Goal: Answer question/provide support

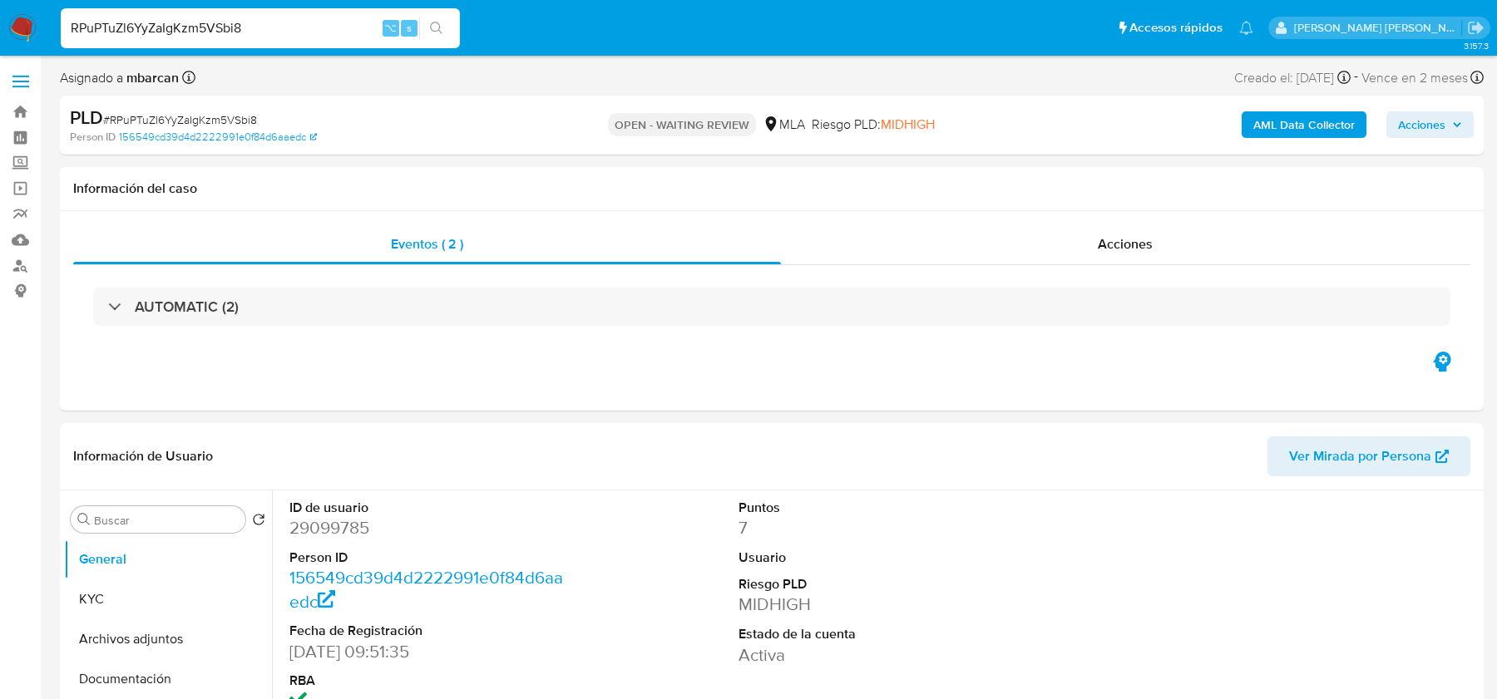
select select "10"
click at [155, 118] on span "# RPuPTuZl6YyZaIgKzm5VSbi8" at bounding box center [180, 119] width 154 height 17
copy span "RPuPTuZl6YyZaIgKzm5VSbi8"
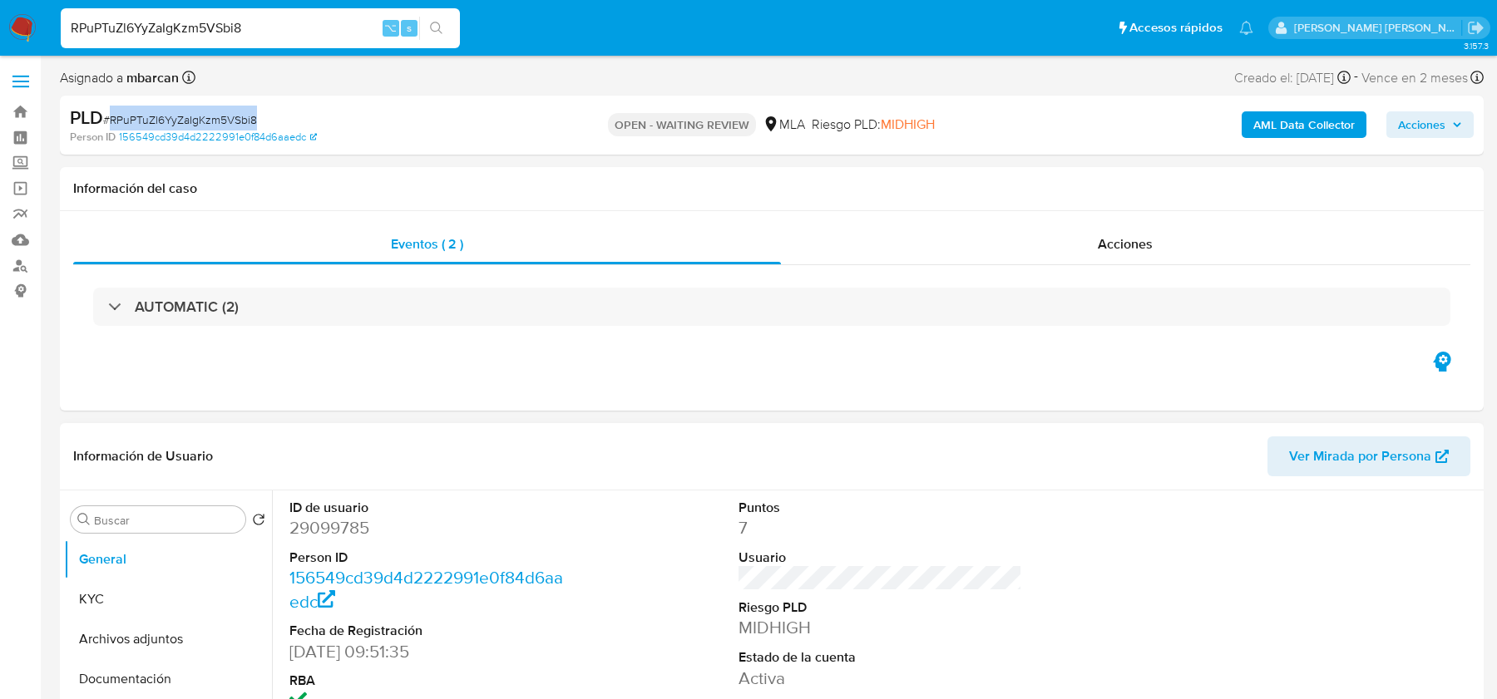
click at [369, 518] on dd "29099785" at bounding box center [430, 528] width 283 height 23
click at [357, 520] on dd "29099785" at bounding box center [430, 528] width 283 height 23
copy dd "29099785"
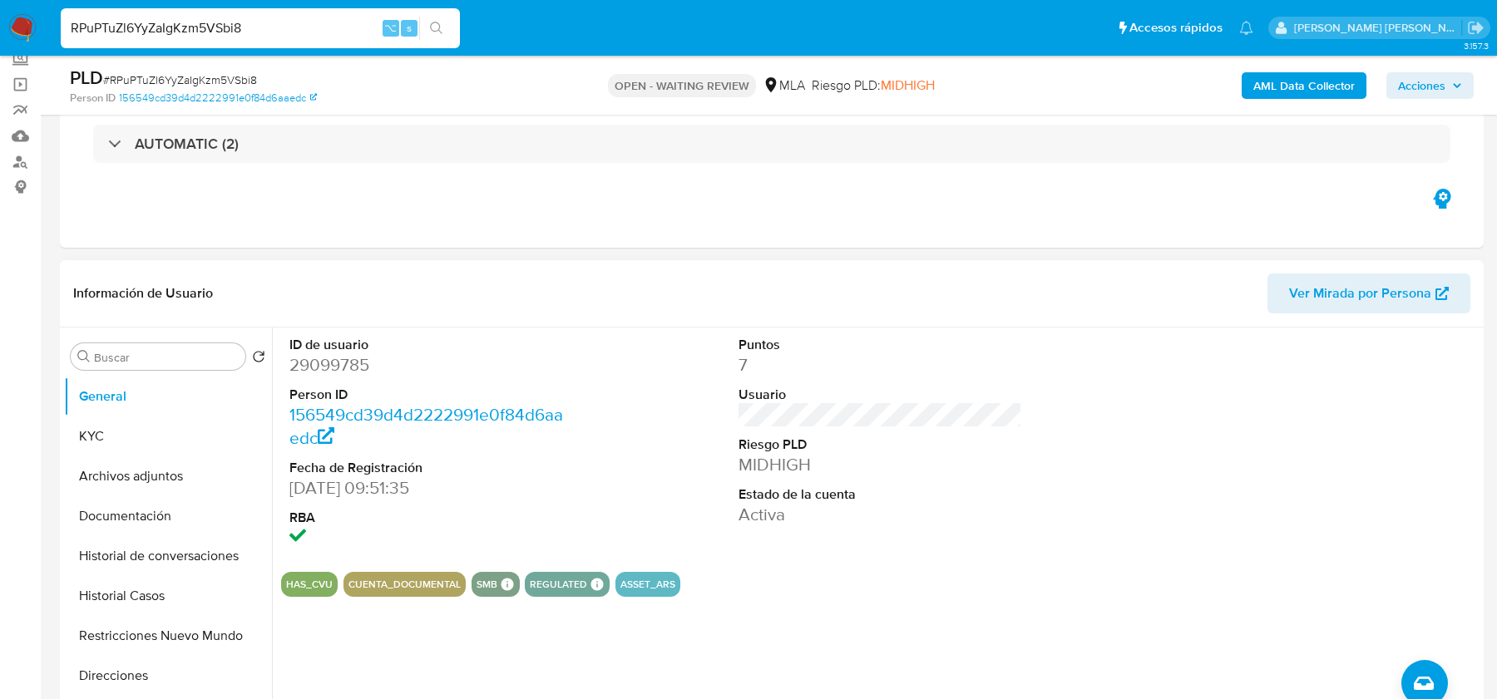
scroll to position [289, 0]
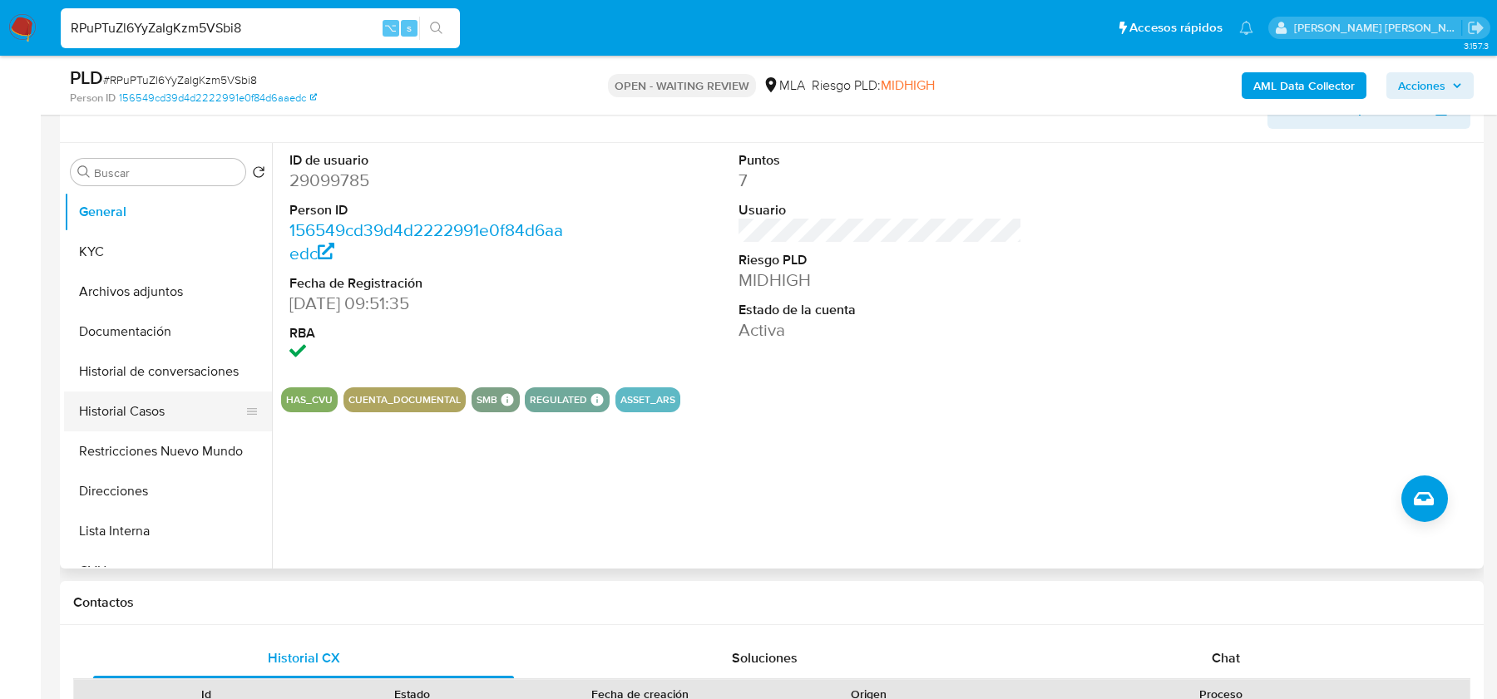
click at [154, 399] on button "Historial Casos" at bounding box center [161, 412] width 195 height 40
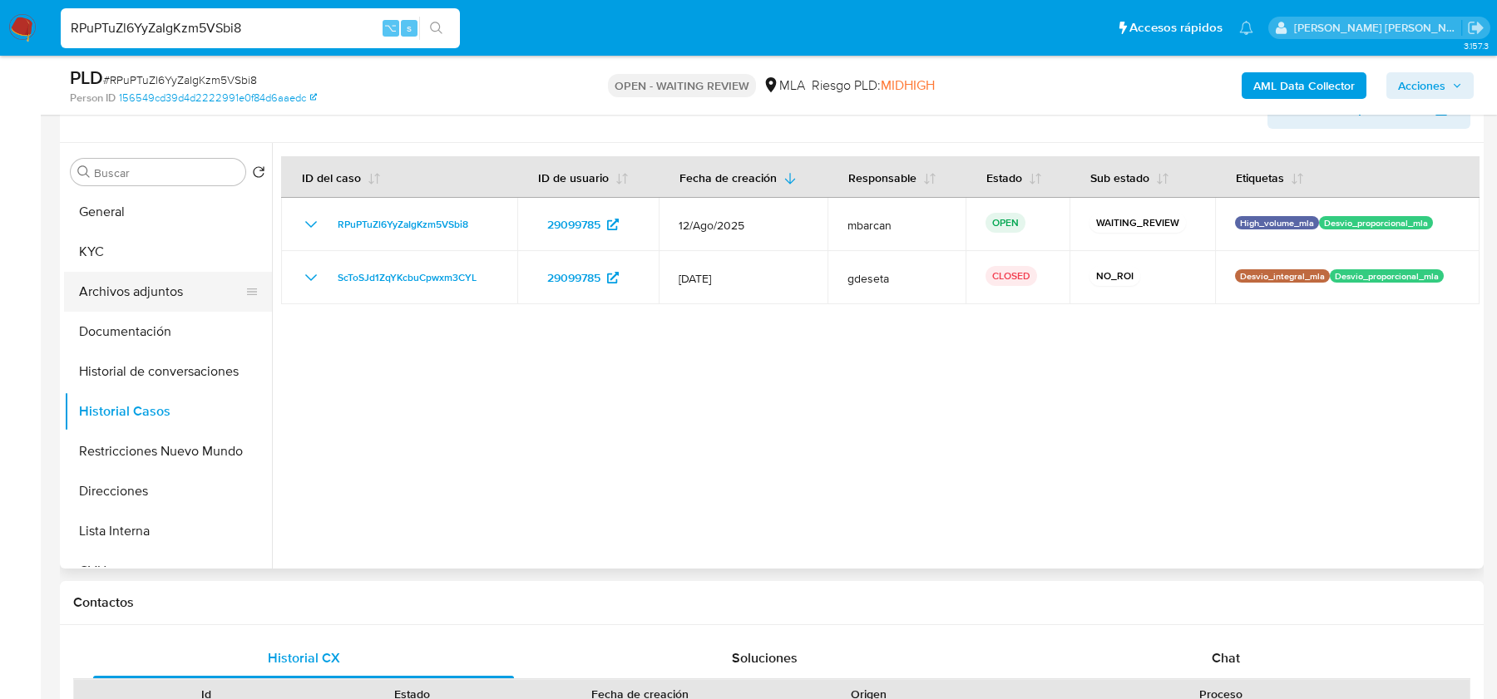
click at [175, 281] on button "Archivos adjuntos" at bounding box center [161, 292] width 195 height 40
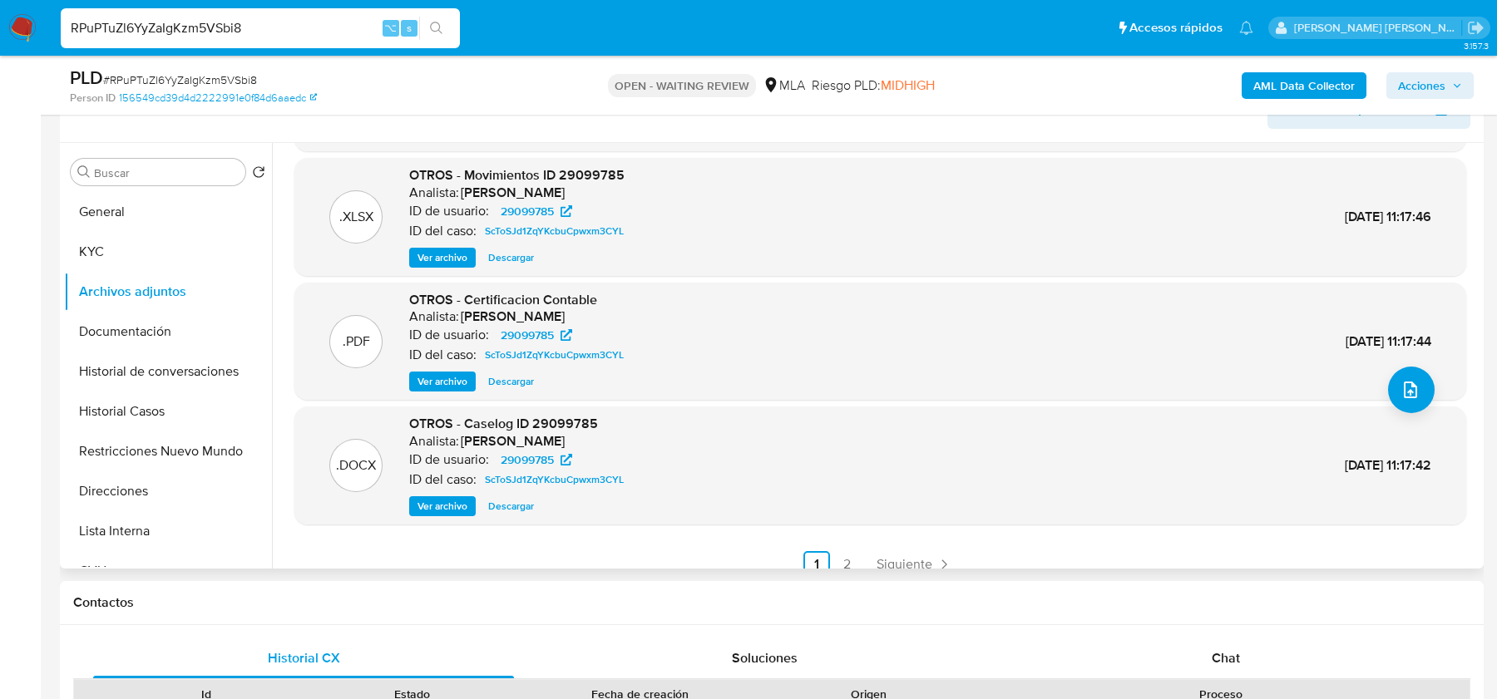
scroll to position [140, 0]
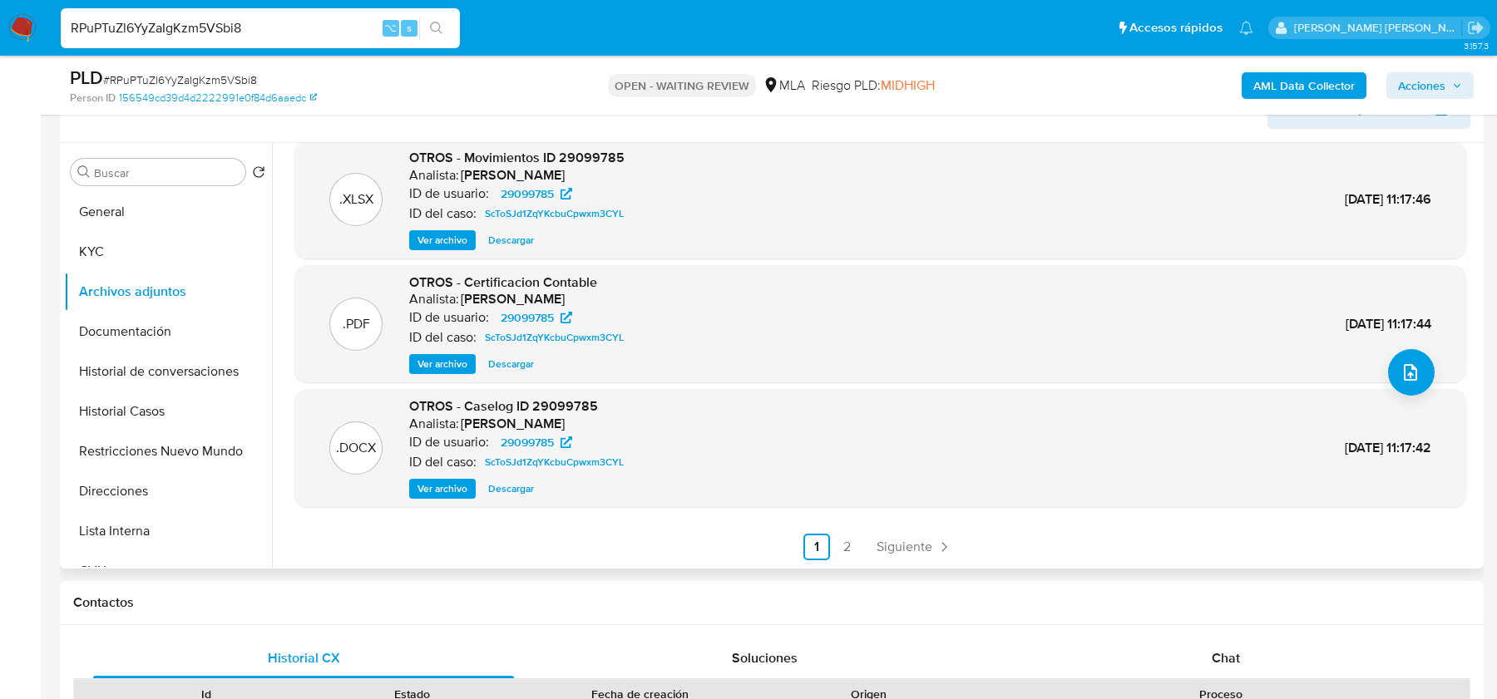
click at [447, 497] on span "Ver archivo" at bounding box center [443, 489] width 50 height 17
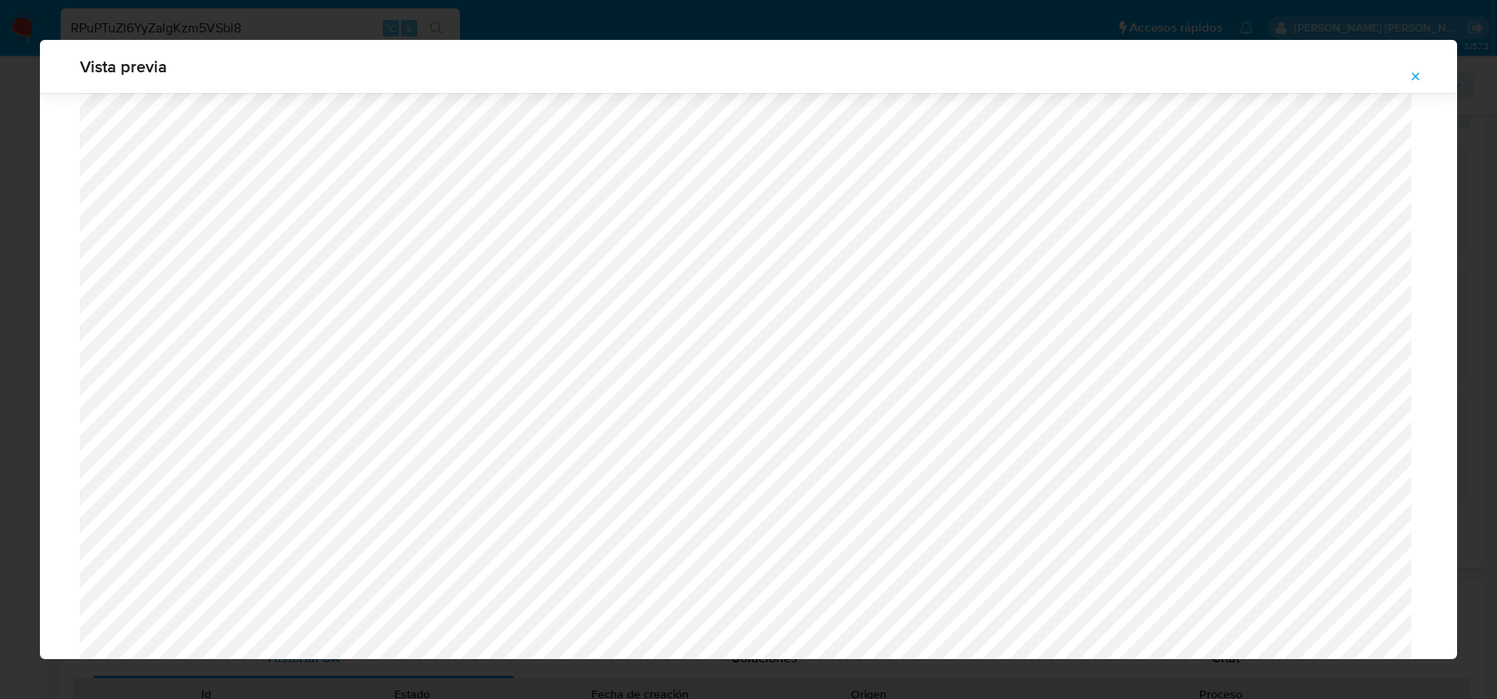
scroll to position [339, 0]
click at [1422, 73] on icon "Attachment preview" at bounding box center [1415, 76] width 13 height 13
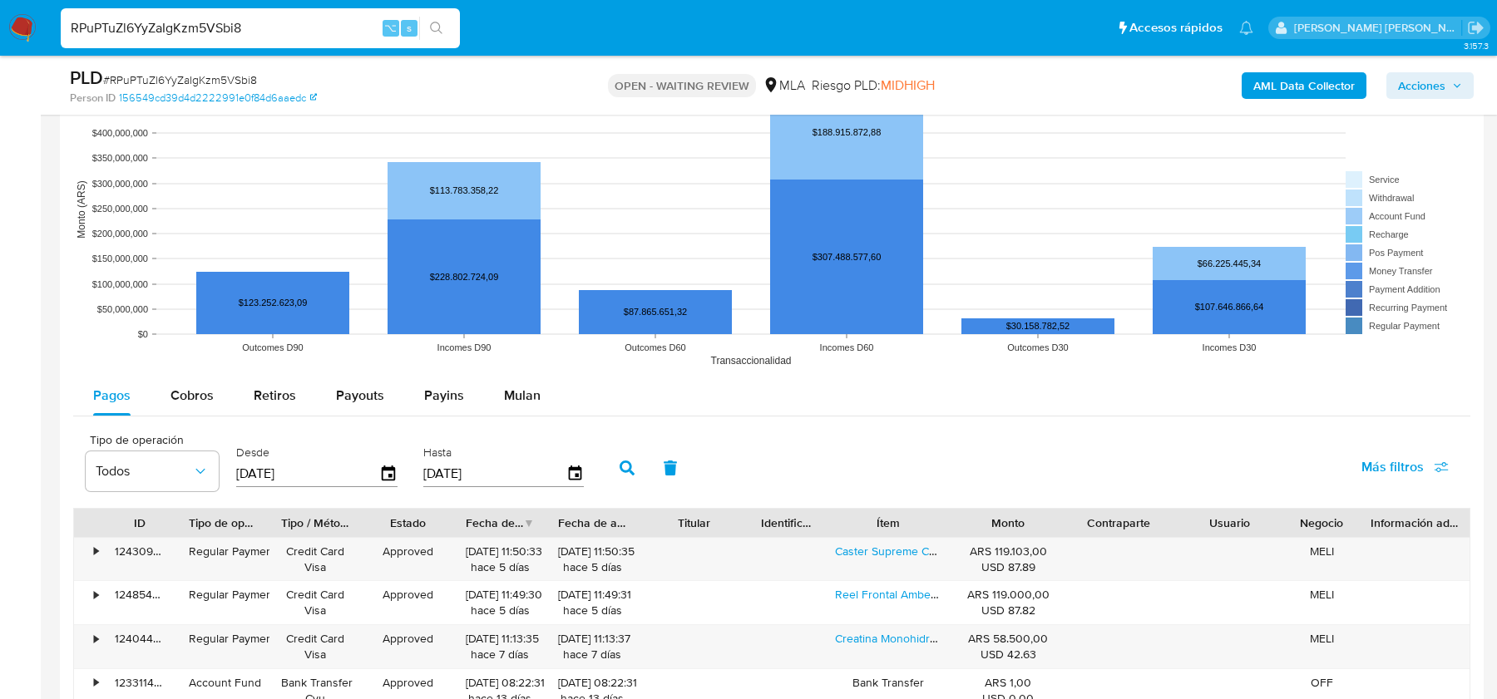
scroll to position [1594, 0]
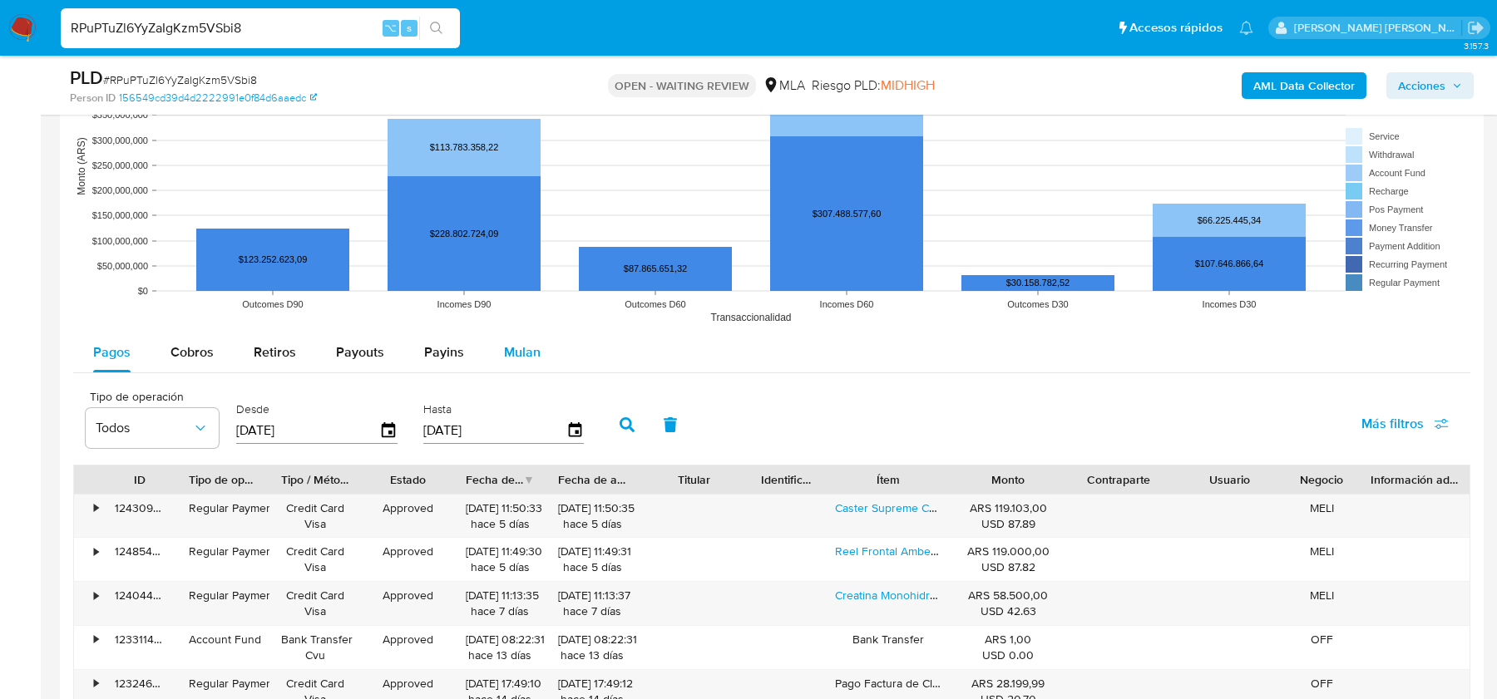
click at [524, 343] on span "Mulan" at bounding box center [522, 352] width 37 height 19
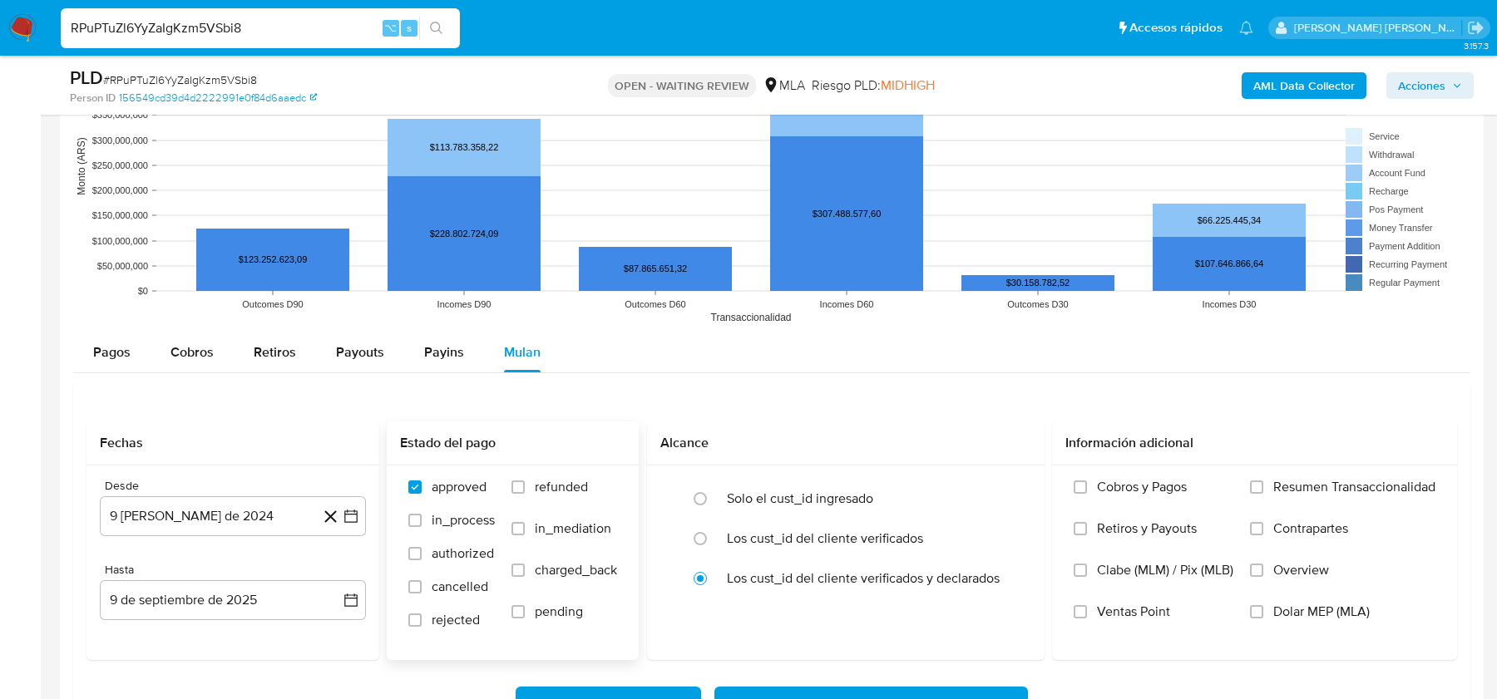
click at [531, 468] on div "approved in_process authorized cancelled rejected refunded in_mediation charged…" at bounding box center [513, 562] width 252 height 193
click at [536, 479] on span "refunded" at bounding box center [561, 487] width 53 height 17
click at [525, 481] on input "refunded" at bounding box center [518, 487] width 13 height 13
checkbox input "true"
click at [1291, 609] on span "Dolar MEP (MLA)" at bounding box center [1321, 612] width 96 height 17
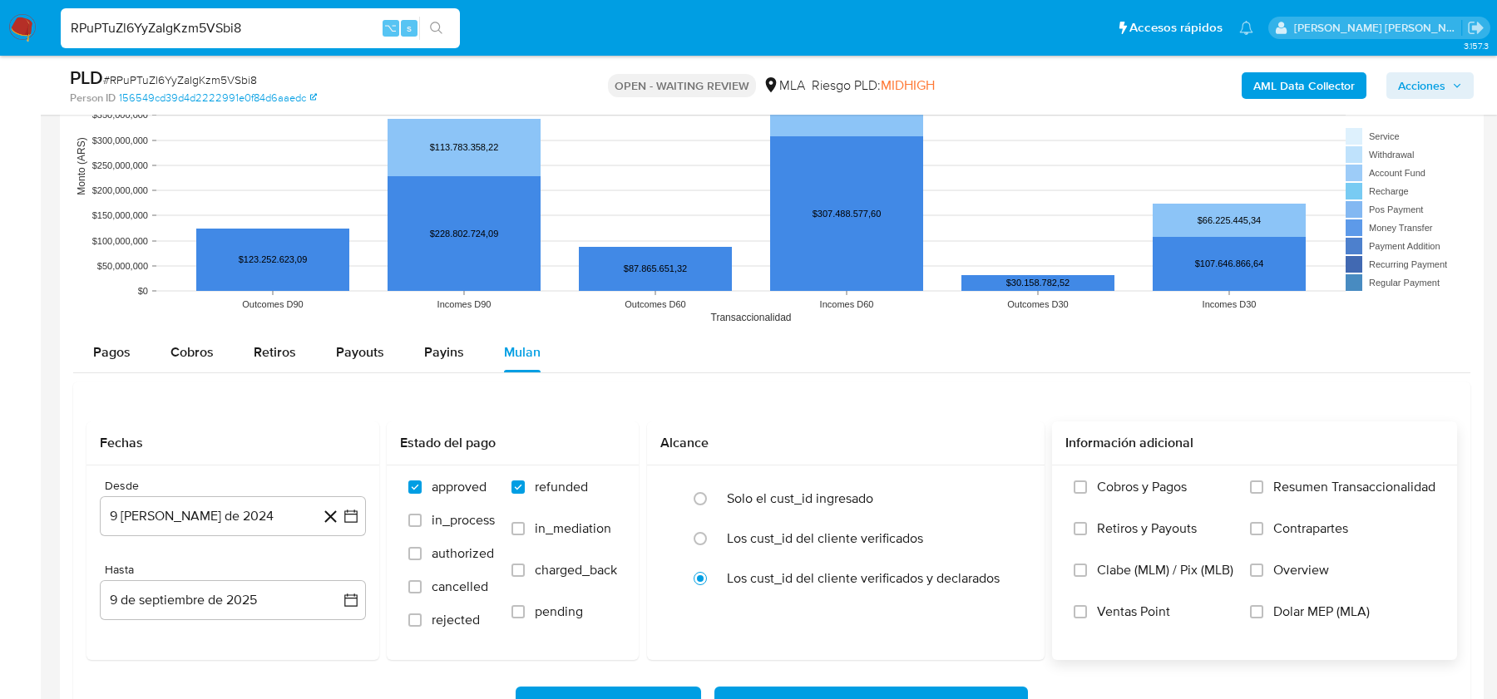
click at [1263, 609] on input "Dolar MEP (MLA)" at bounding box center [1256, 612] width 13 height 13
click at [278, 508] on button "9 de agosto de 2024" at bounding box center [233, 517] width 266 height 40
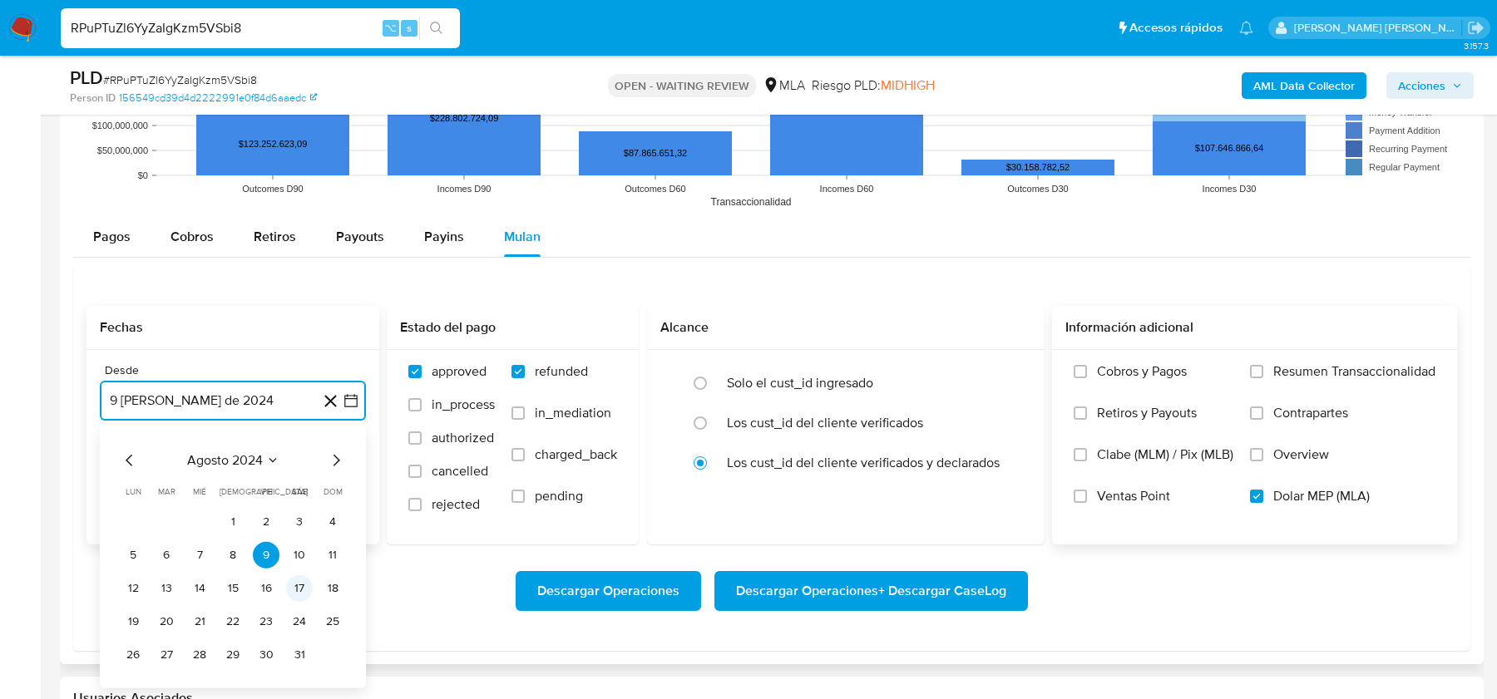
scroll to position [1764, 0]
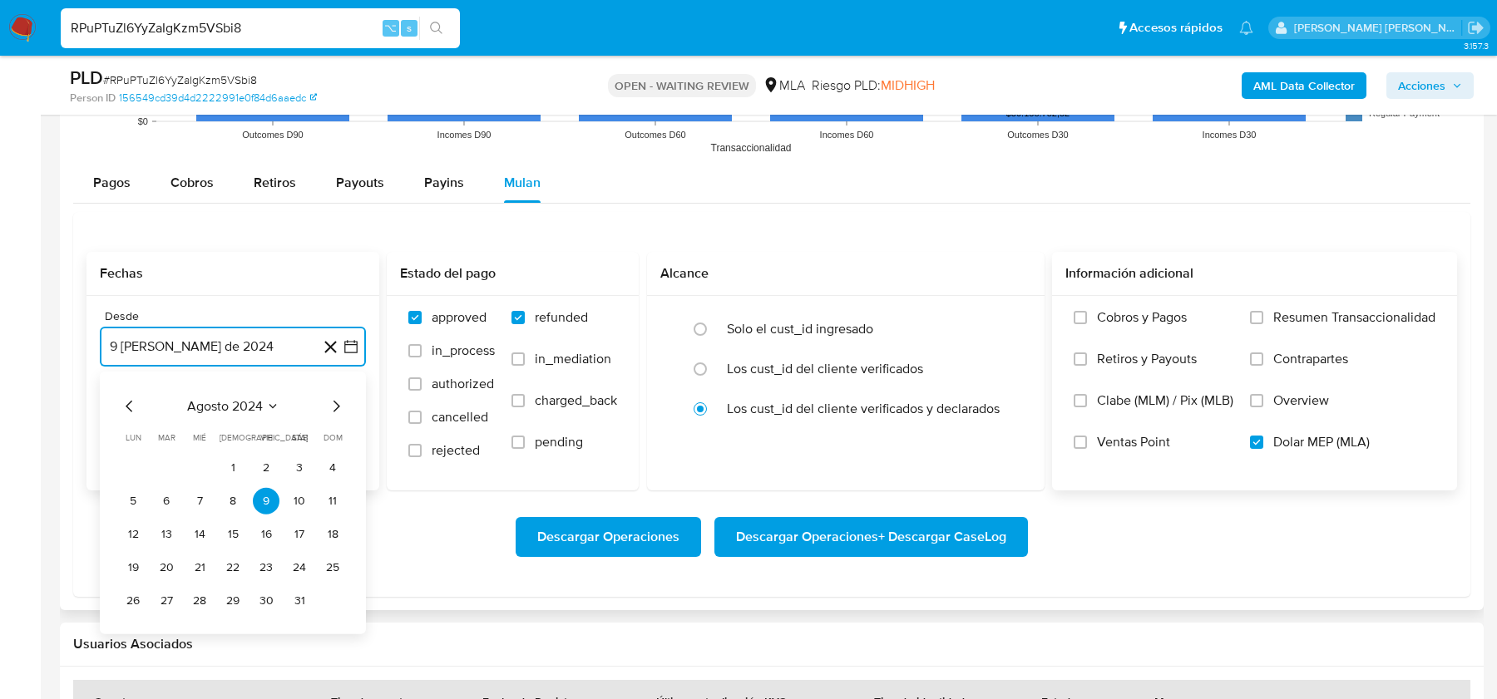
click at [331, 404] on icon "Mes siguiente" at bounding box center [336, 406] width 20 height 20
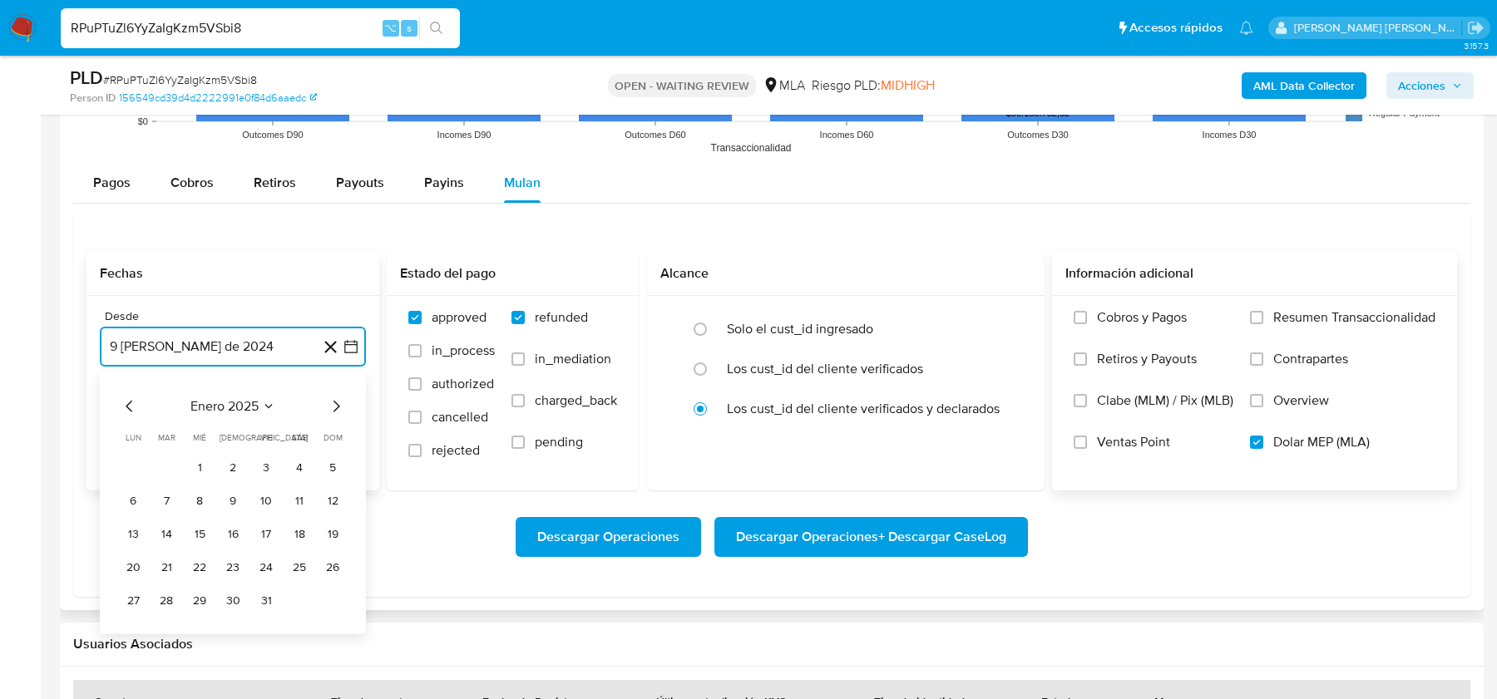
click at [331, 404] on icon "Mes siguiente" at bounding box center [336, 406] width 20 height 20
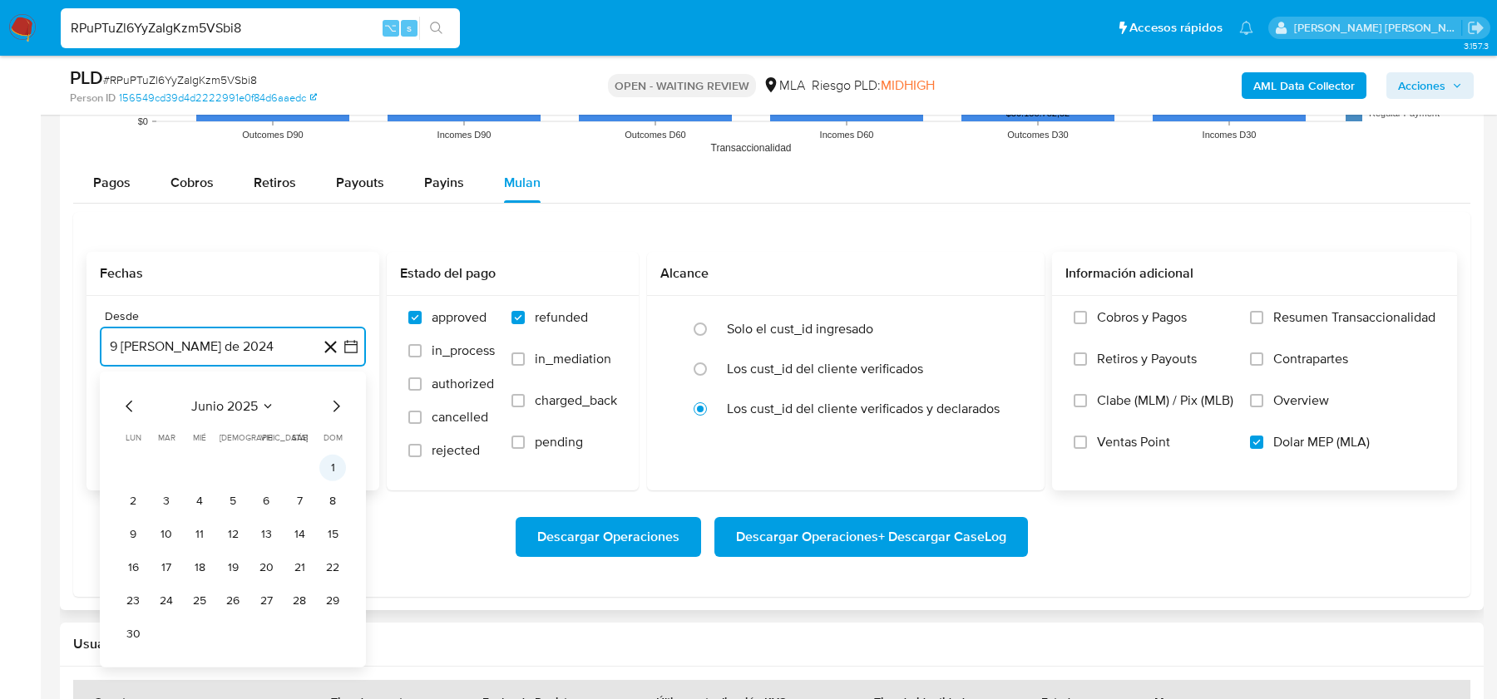
click at [330, 458] on button "1" at bounding box center [332, 467] width 27 height 27
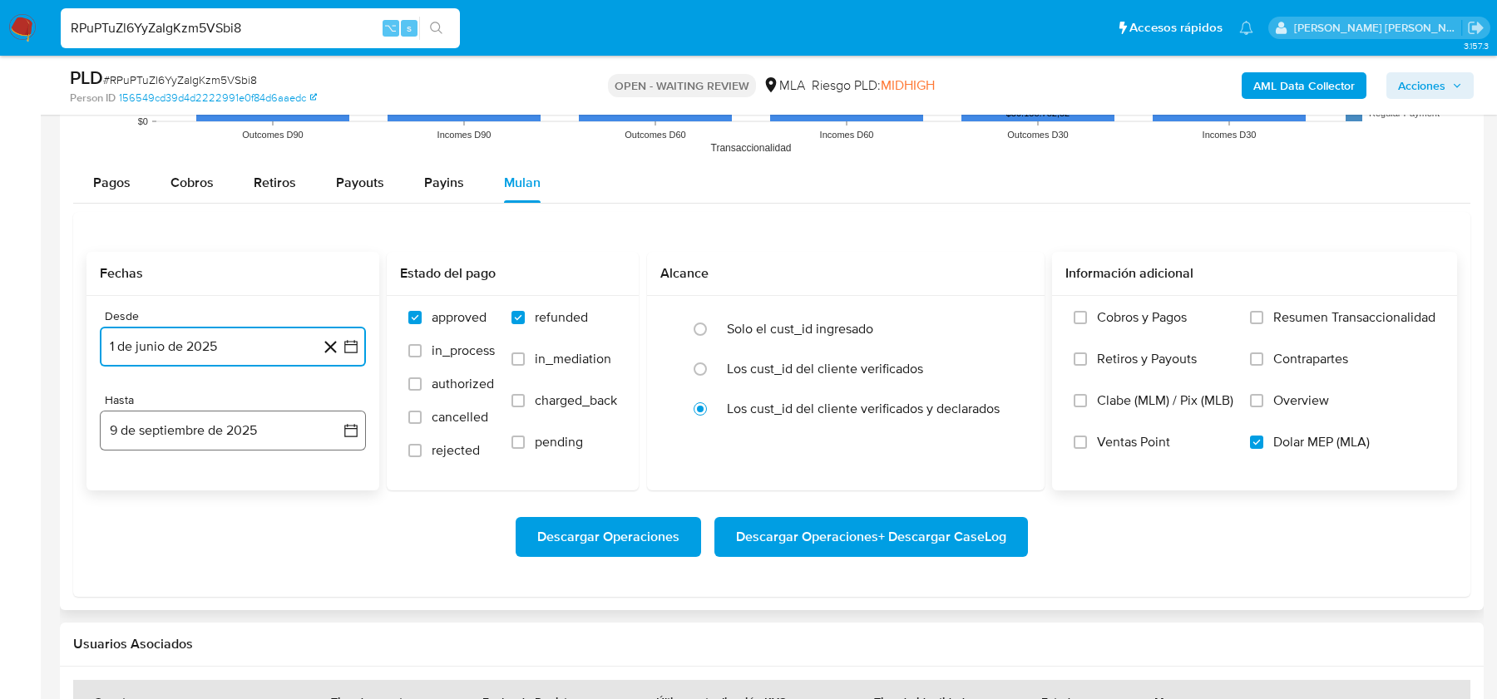
click at [205, 433] on button "9 de septiembre de 2025" at bounding box center [233, 431] width 266 height 40
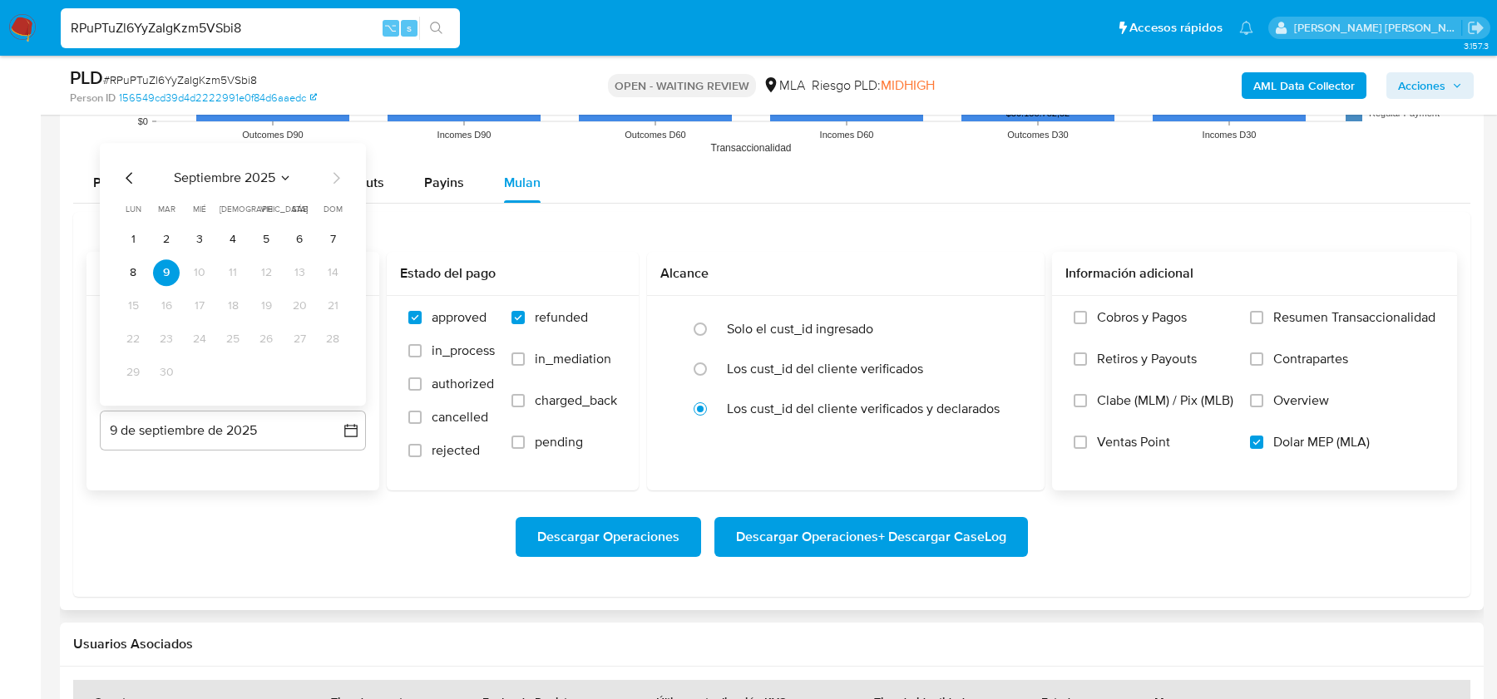
click at [136, 168] on icon "Mes anterior" at bounding box center [130, 178] width 20 height 20
click at [232, 359] on button "31" at bounding box center [233, 372] width 27 height 27
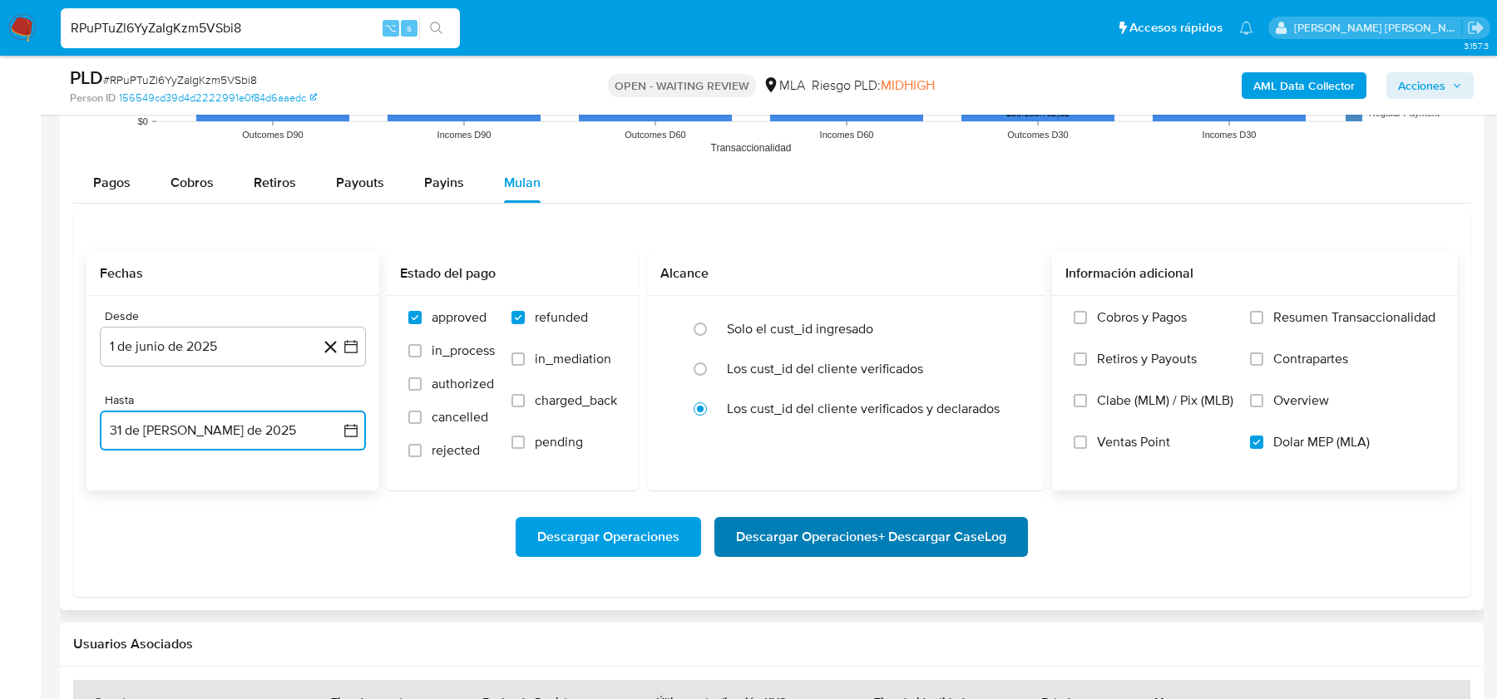
click at [757, 531] on span "Descargar Operaciones + Descargar CaseLog" at bounding box center [871, 537] width 270 height 37
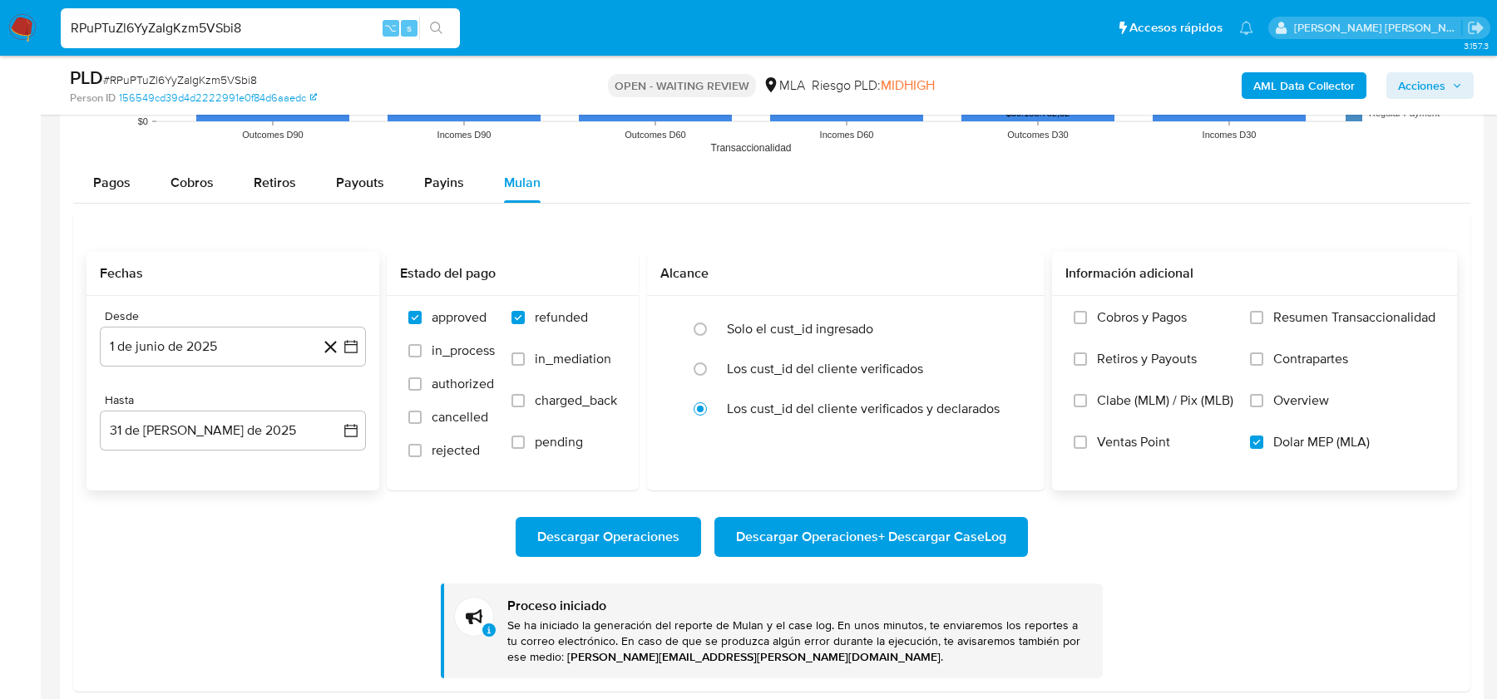
click at [23, 19] on img at bounding box center [22, 28] width 28 height 28
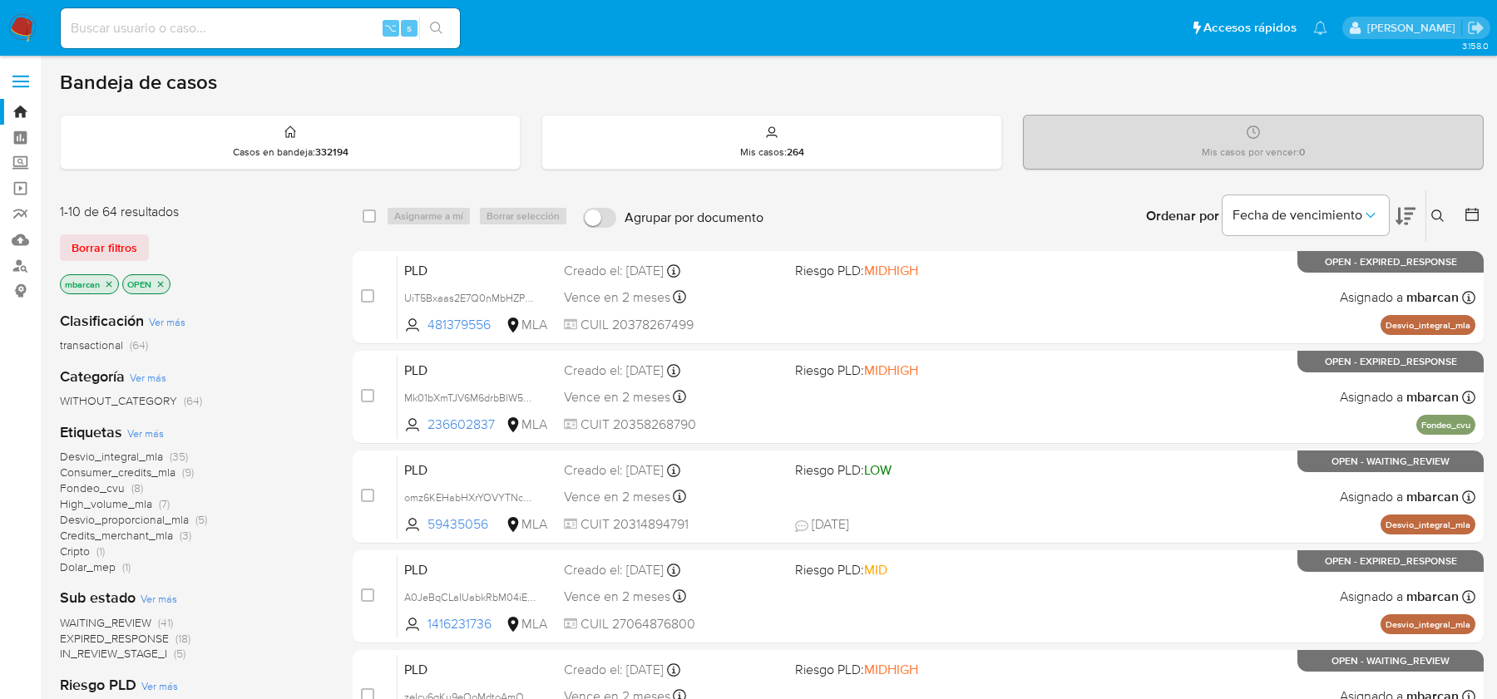
click at [1436, 210] on icon at bounding box center [1437, 216] width 13 height 13
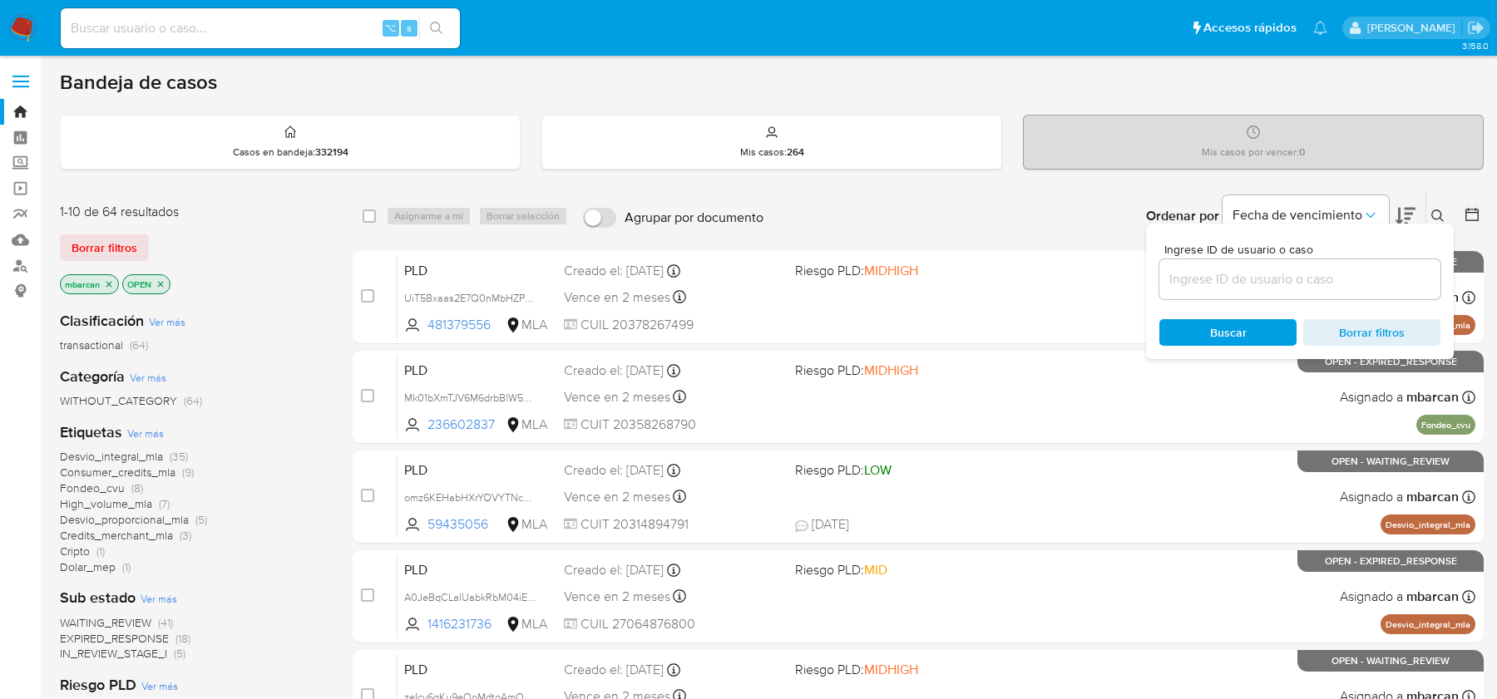
click at [1277, 269] on input at bounding box center [1299, 280] width 281 height 22
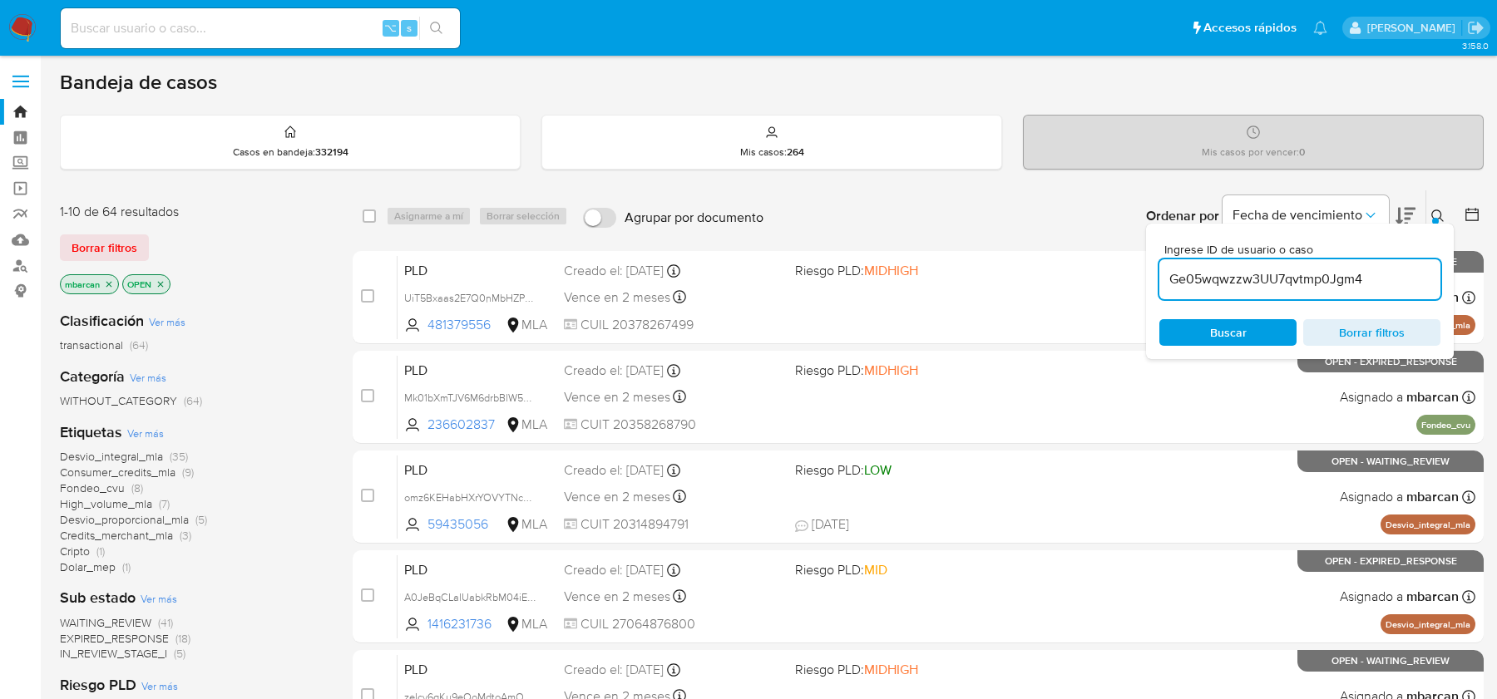
type input "Ge05wqwzzw3UU7qvtmp0Jgm4"
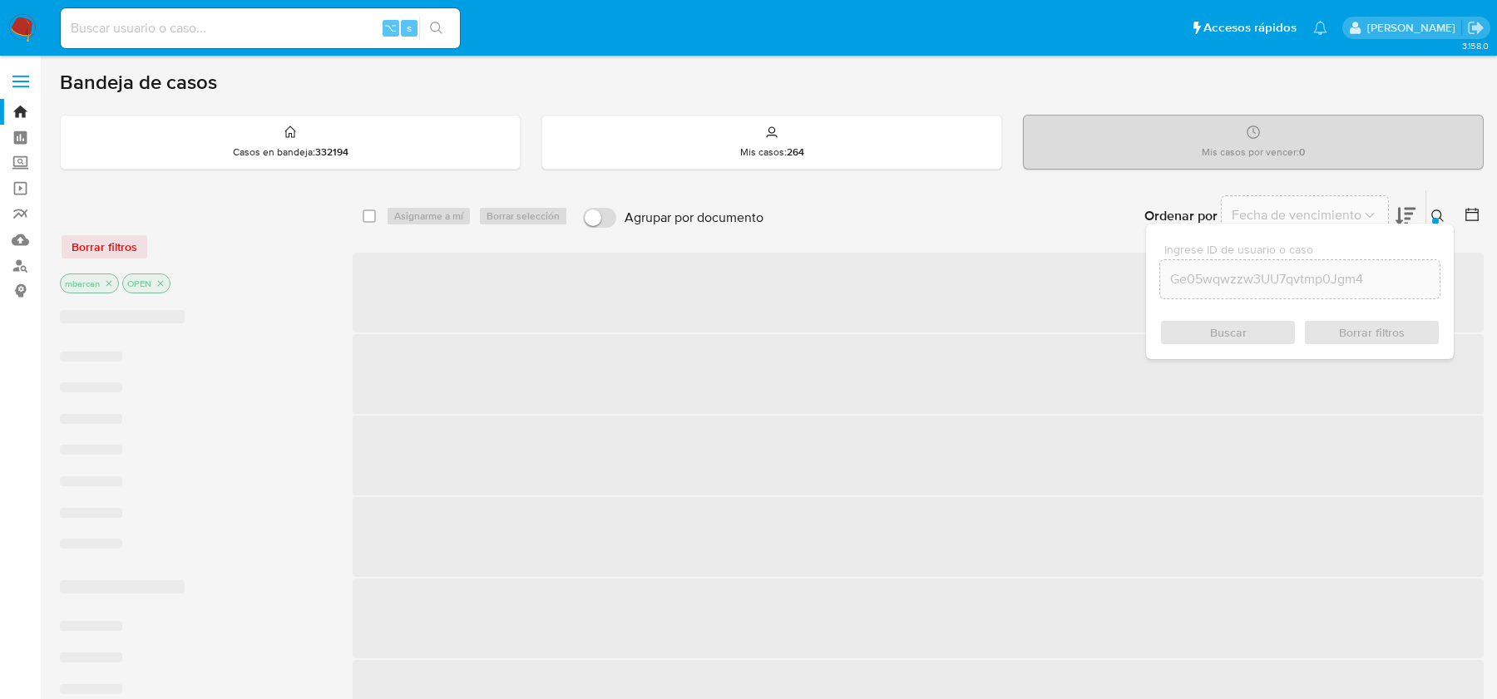
click at [1438, 216] on icon at bounding box center [1437, 216] width 13 height 13
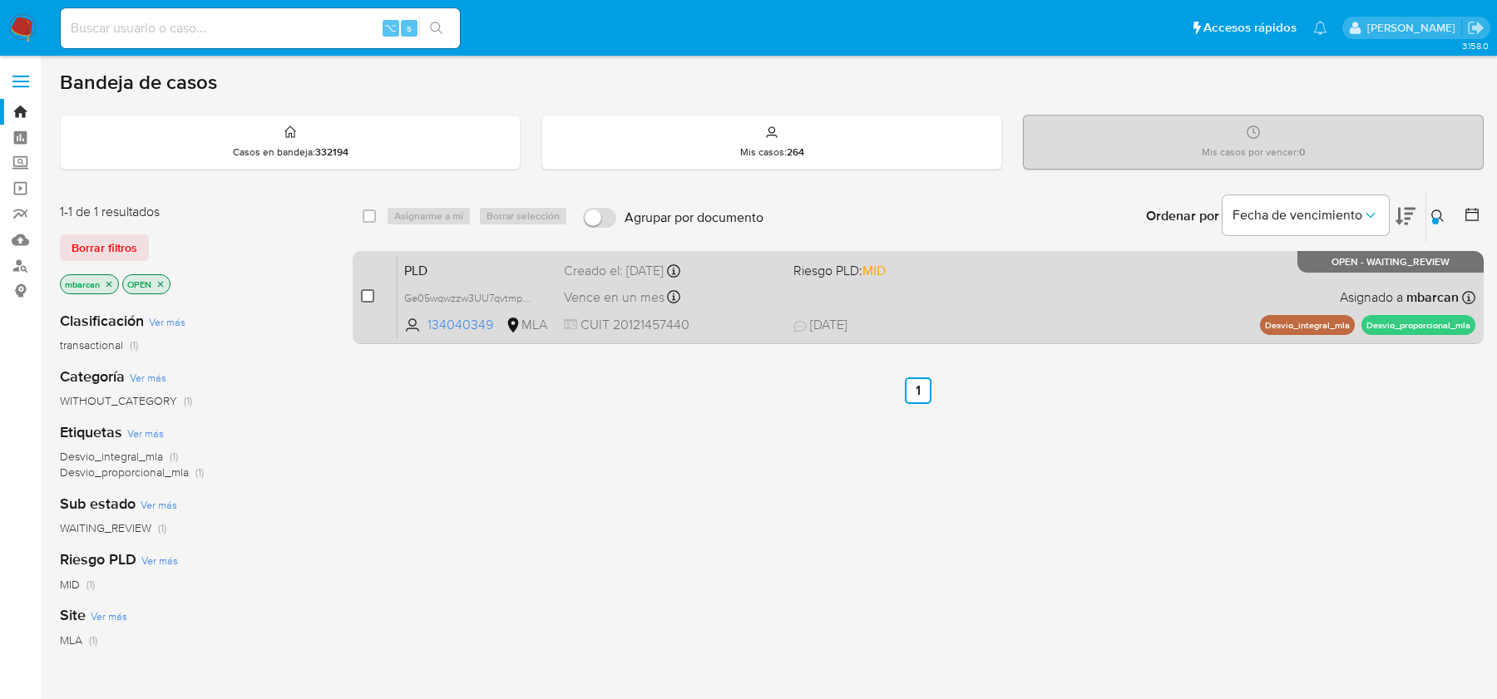
click at [368, 300] on input "checkbox" at bounding box center [367, 295] width 13 height 13
checkbox input "true"
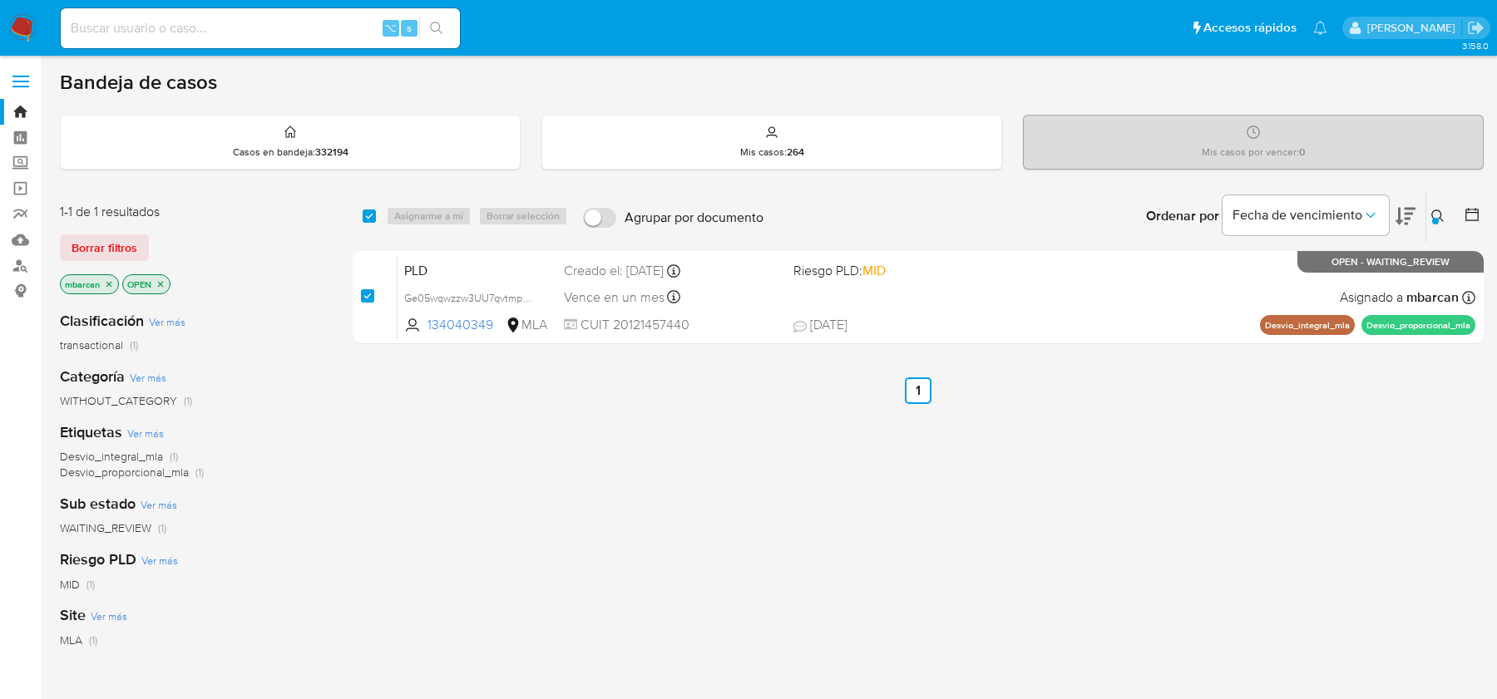
checkbox input "true"
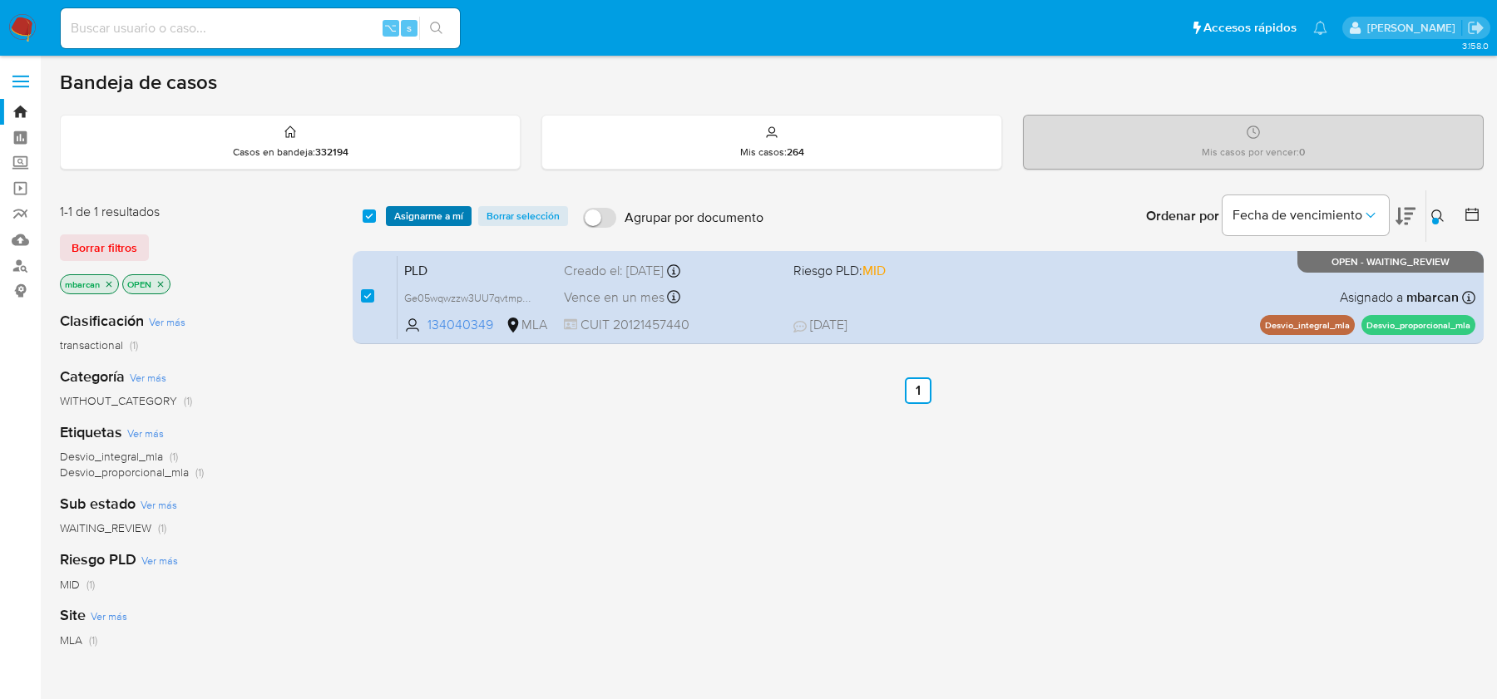
click at [426, 208] on span "Asignarme a mí" at bounding box center [428, 216] width 69 height 17
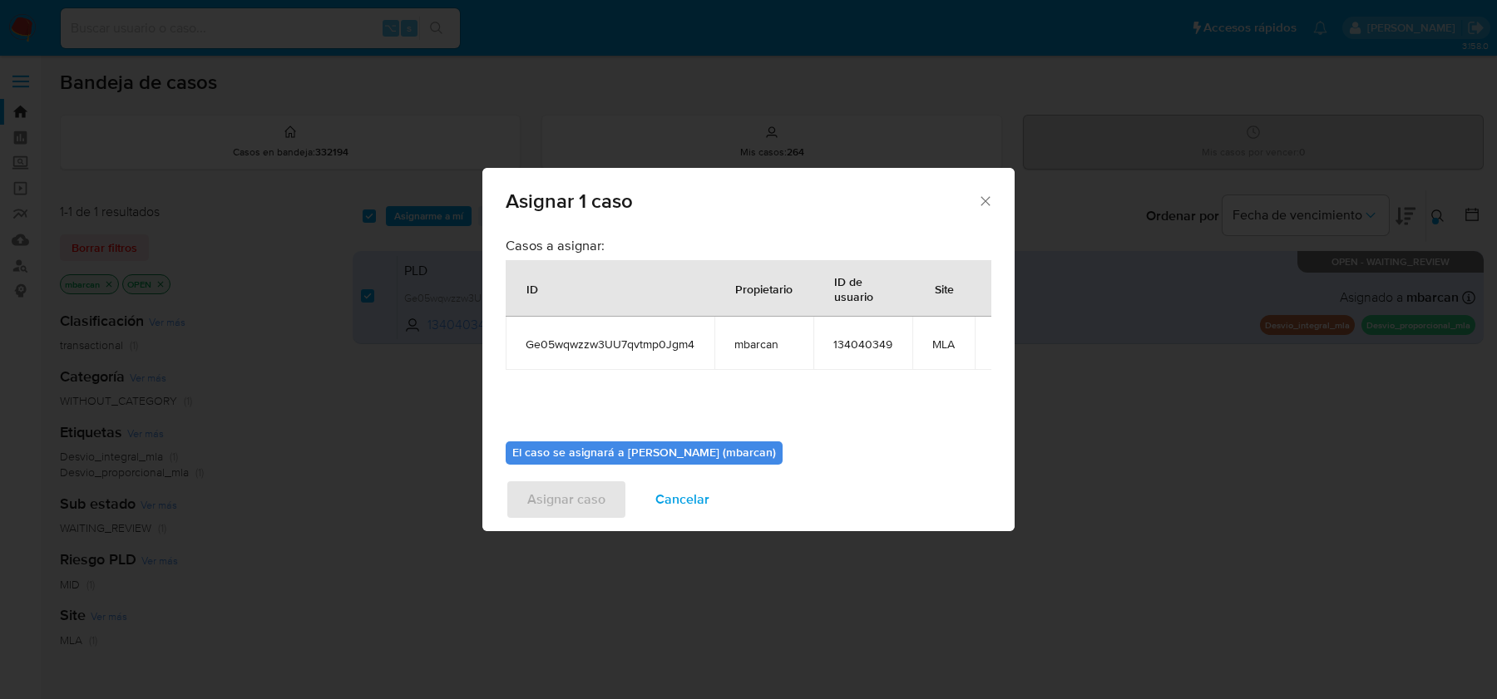
scroll to position [85, 0]
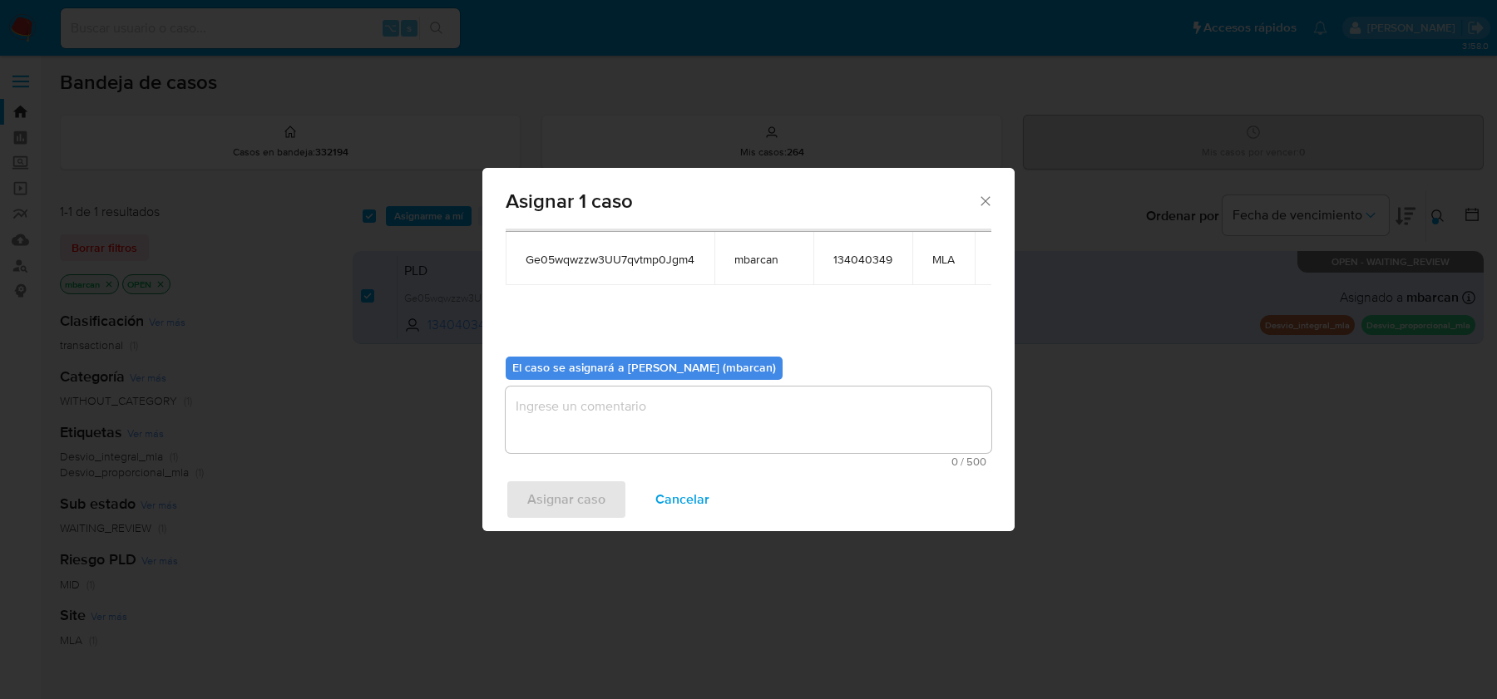
click at [643, 418] on textarea "assign-modal" at bounding box center [749, 420] width 486 height 67
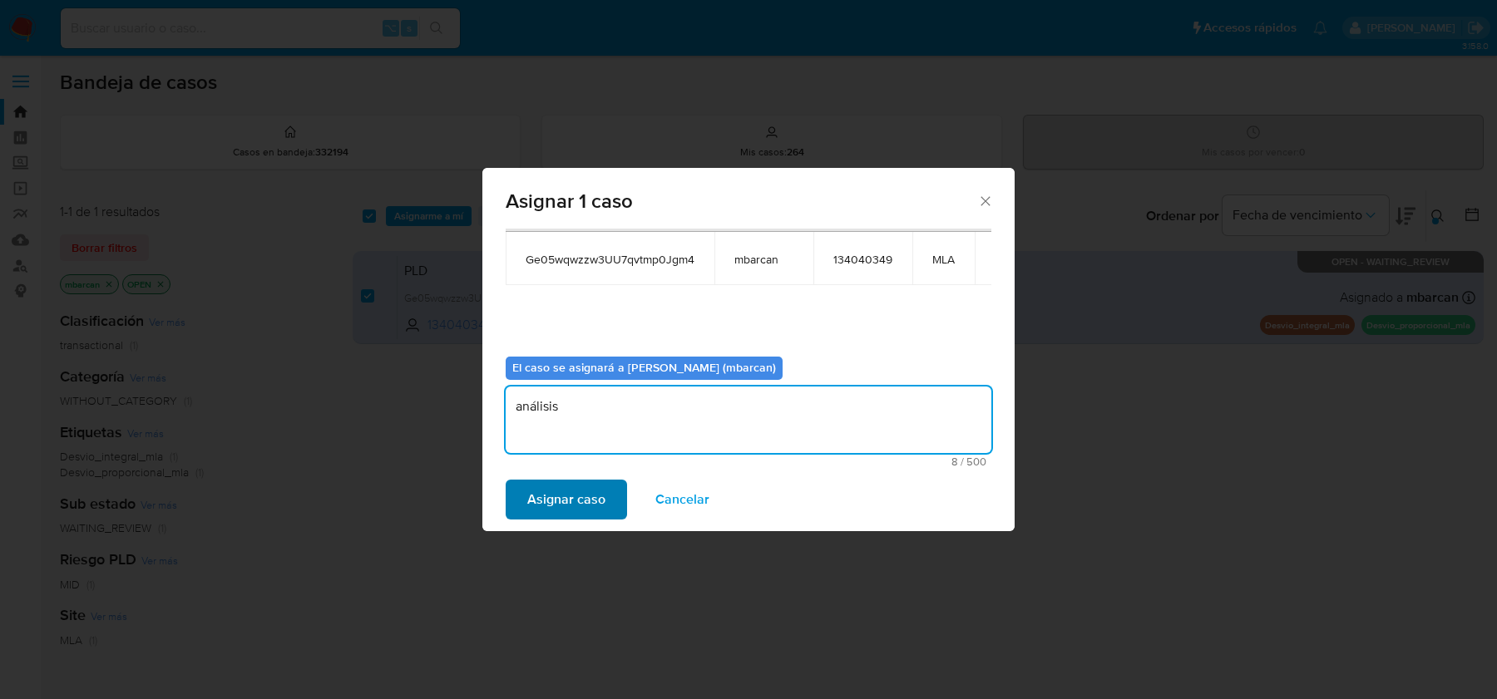
type textarea "análisis"
click at [551, 488] on span "Asignar caso" at bounding box center [566, 500] width 78 height 37
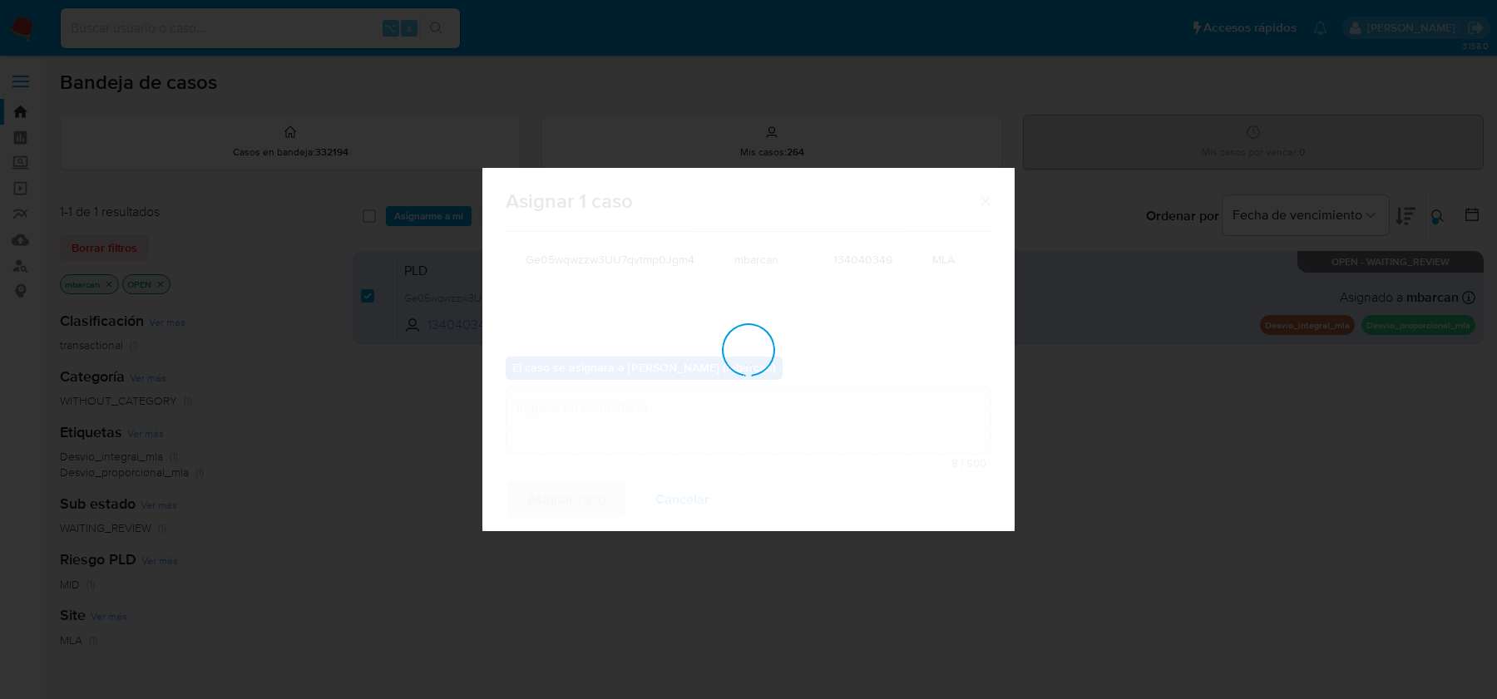
checkbox input "false"
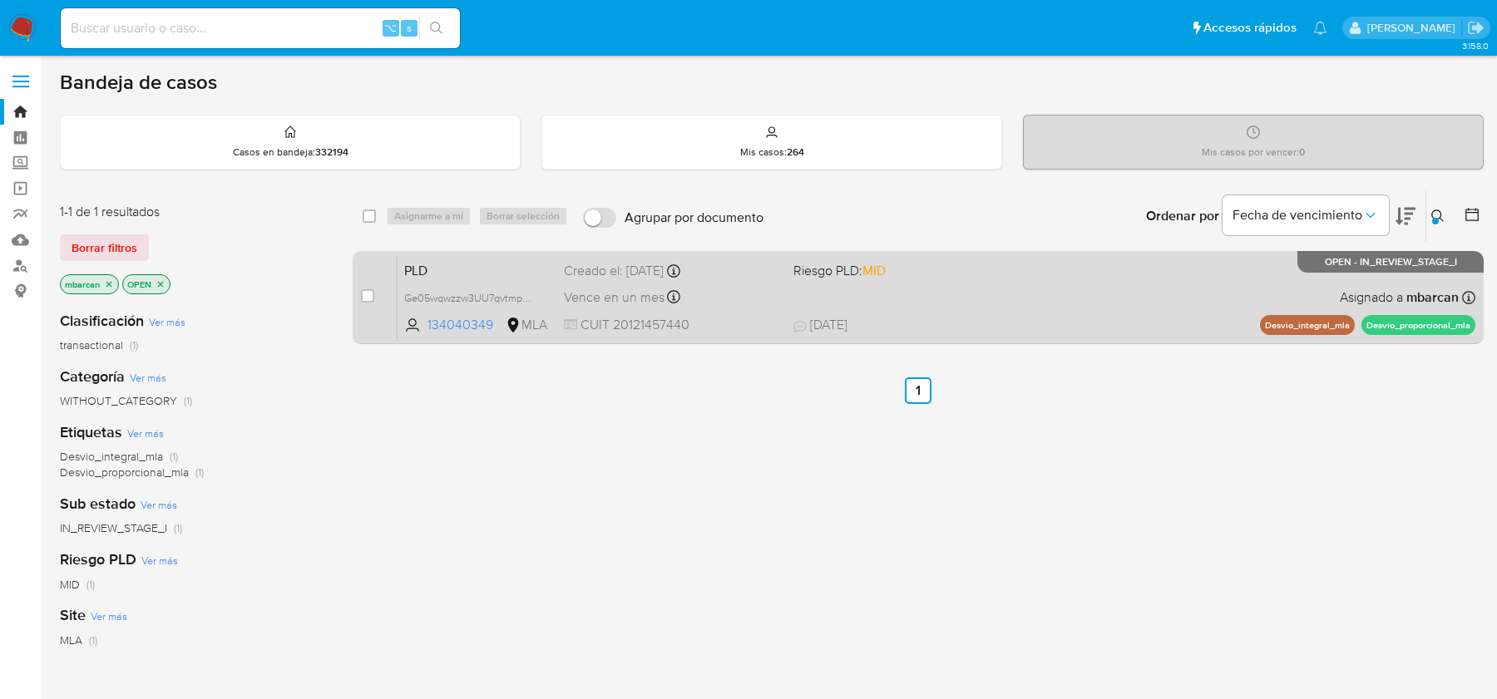
click at [451, 278] on span "PLD" at bounding box center [477, 270] width 146 height 22
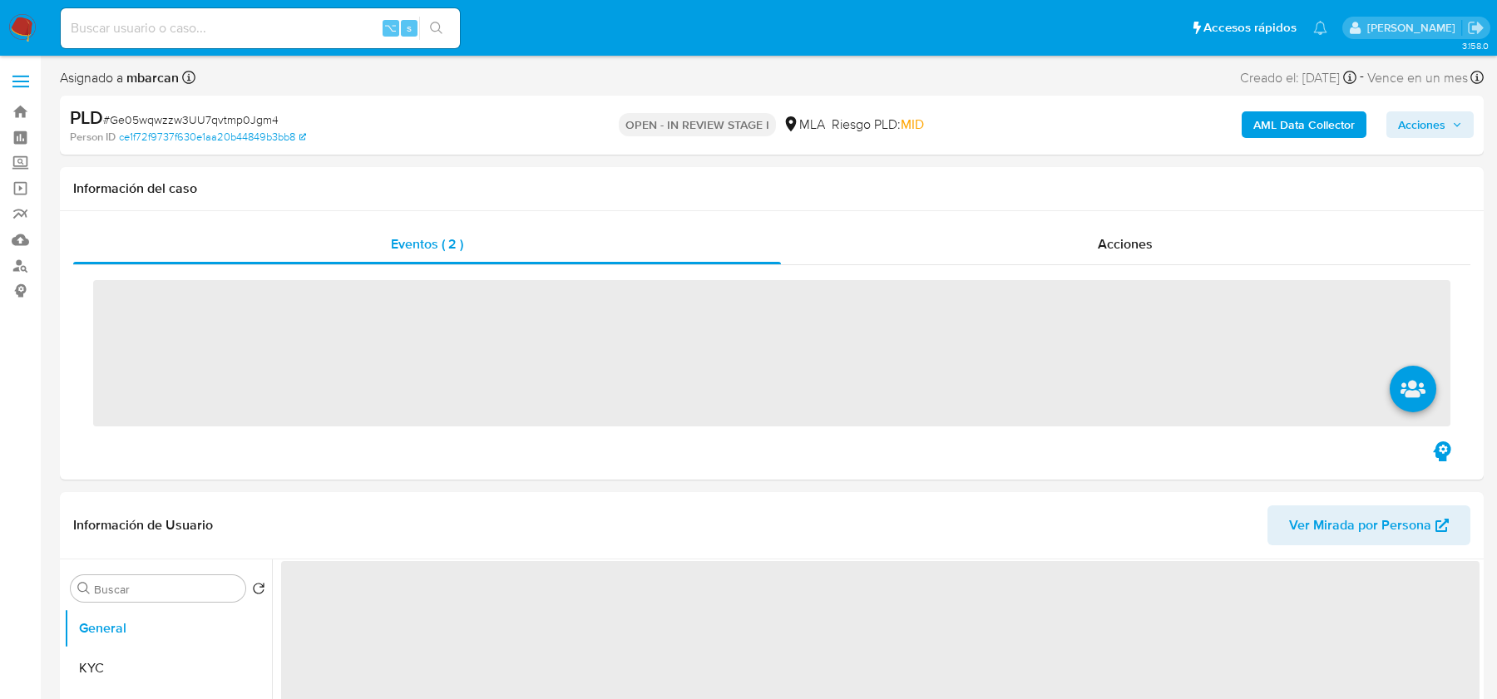
click at [200, 111] on span "# Ge05wqwzzw3UU7qvtmp0Jgm4" at bounding box center [190, 119] width 175 height 17
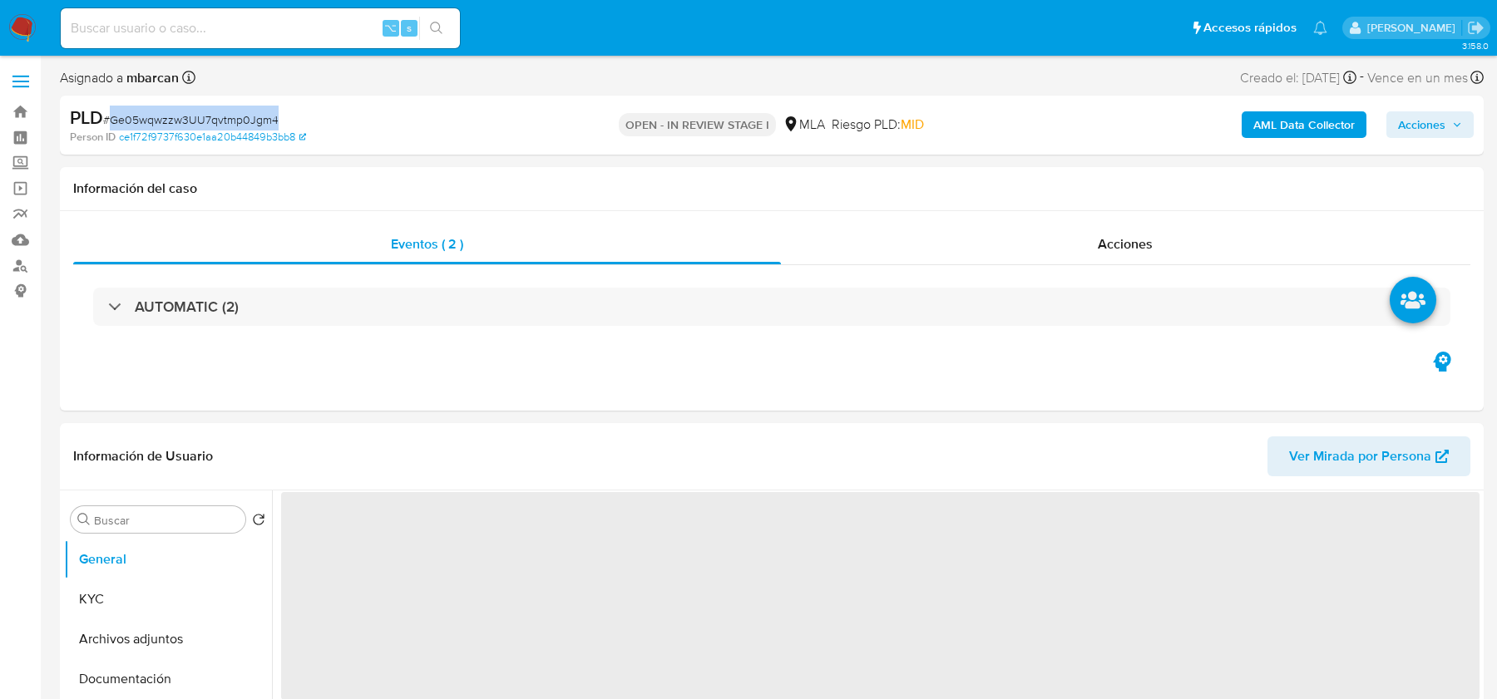
click at [200, 111] on span "# Ge05wqwzzw3UU7qvtmp0Jgm4" at bounding box center [190, 119] width 175 height 17
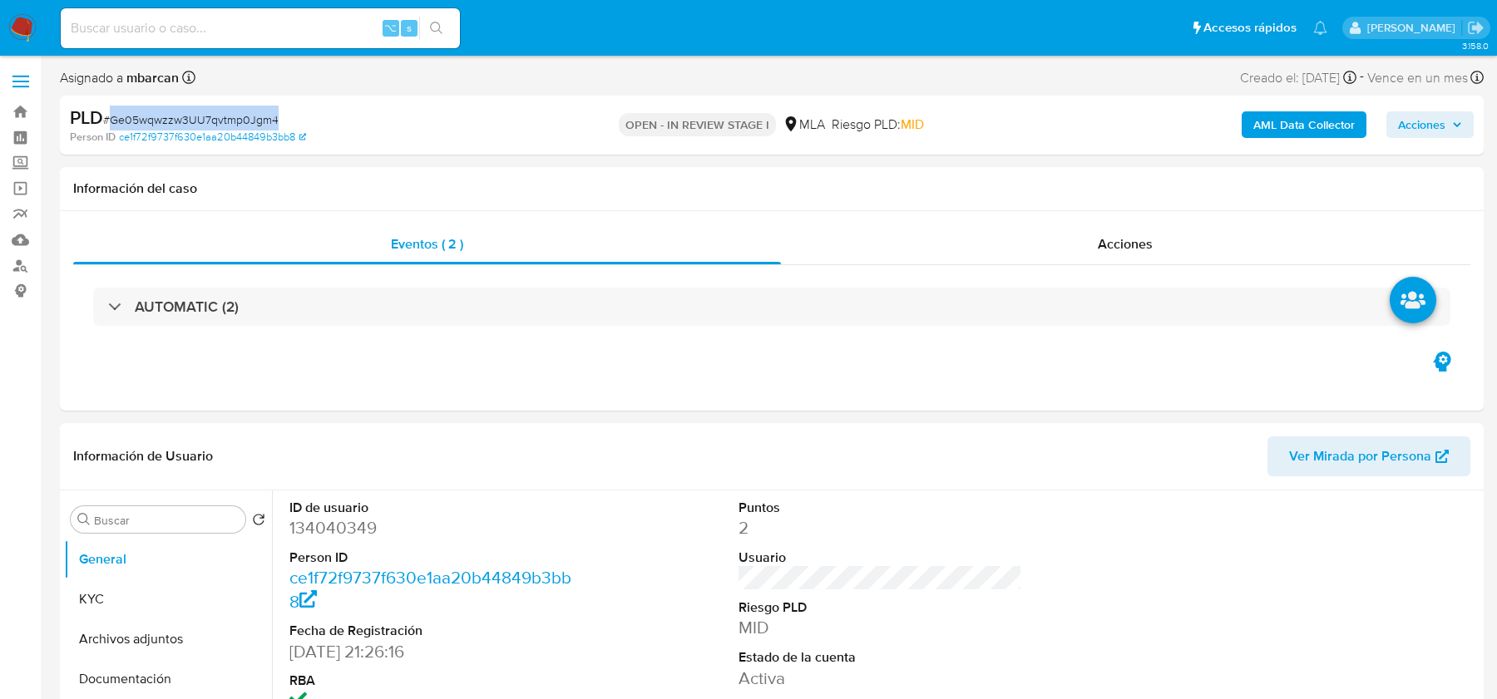
copy span "Ge05wqwzzw3UU7qvtmp0Jgm4"
select select "10"
copy span "Ge05wqwzzw3UU7qvtmp0Jgm4"
click at [315, 532] on dd "134040349" at bounding box center [430, 528] width 283 height 23
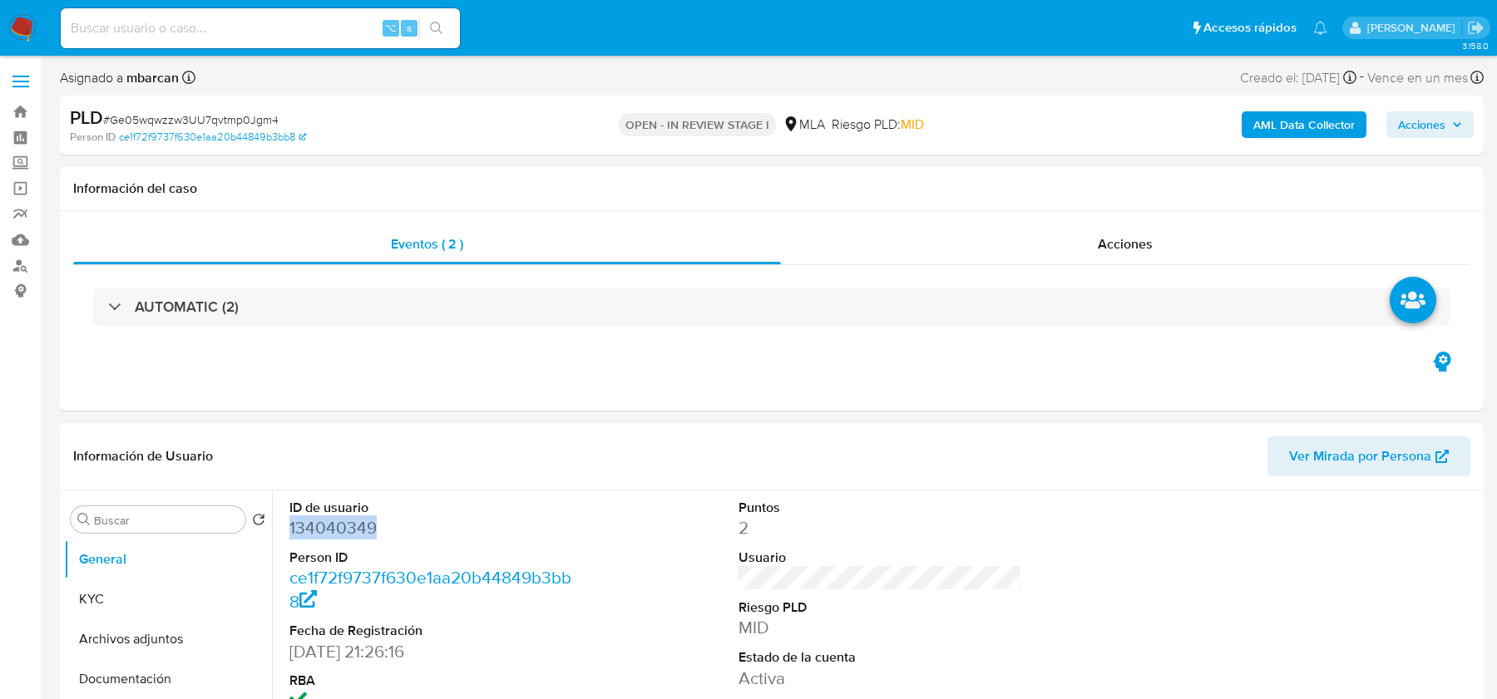
copy dd "134040349"
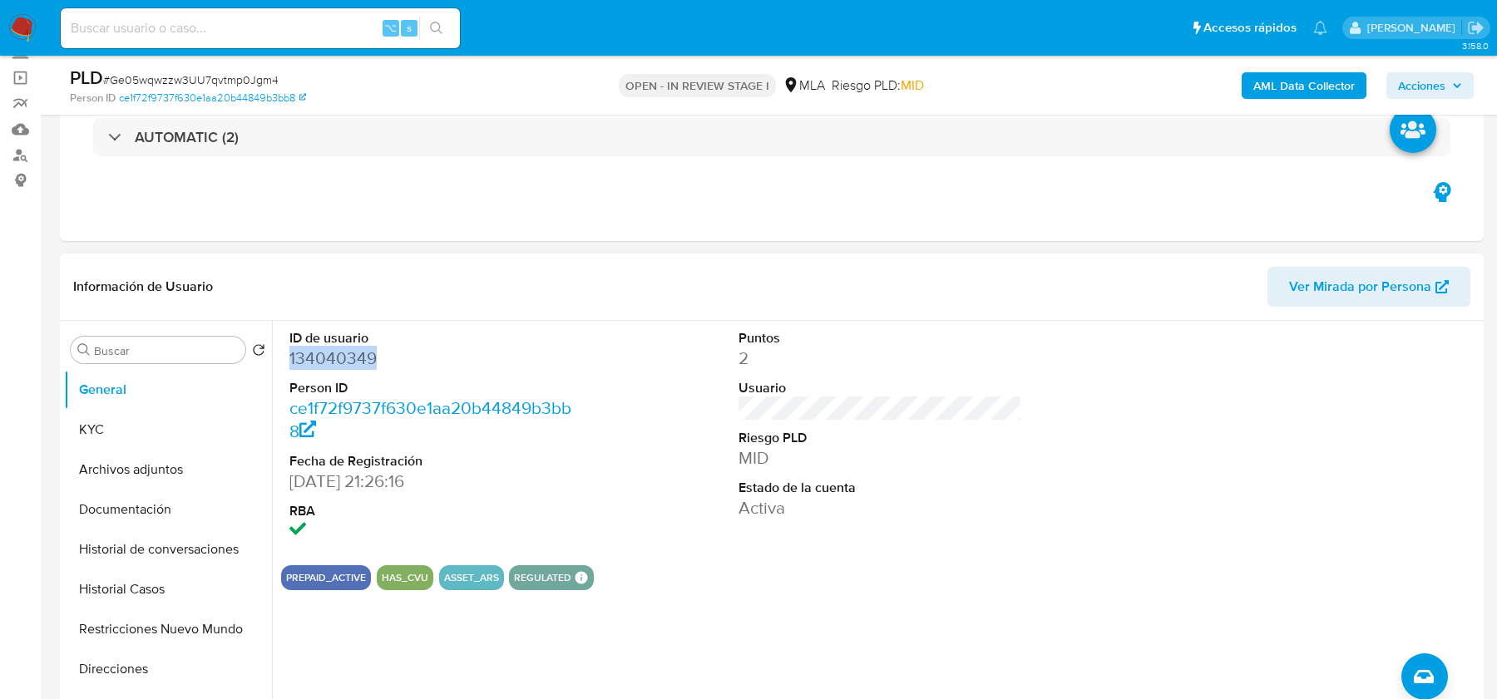
scroll to position [184, 0]
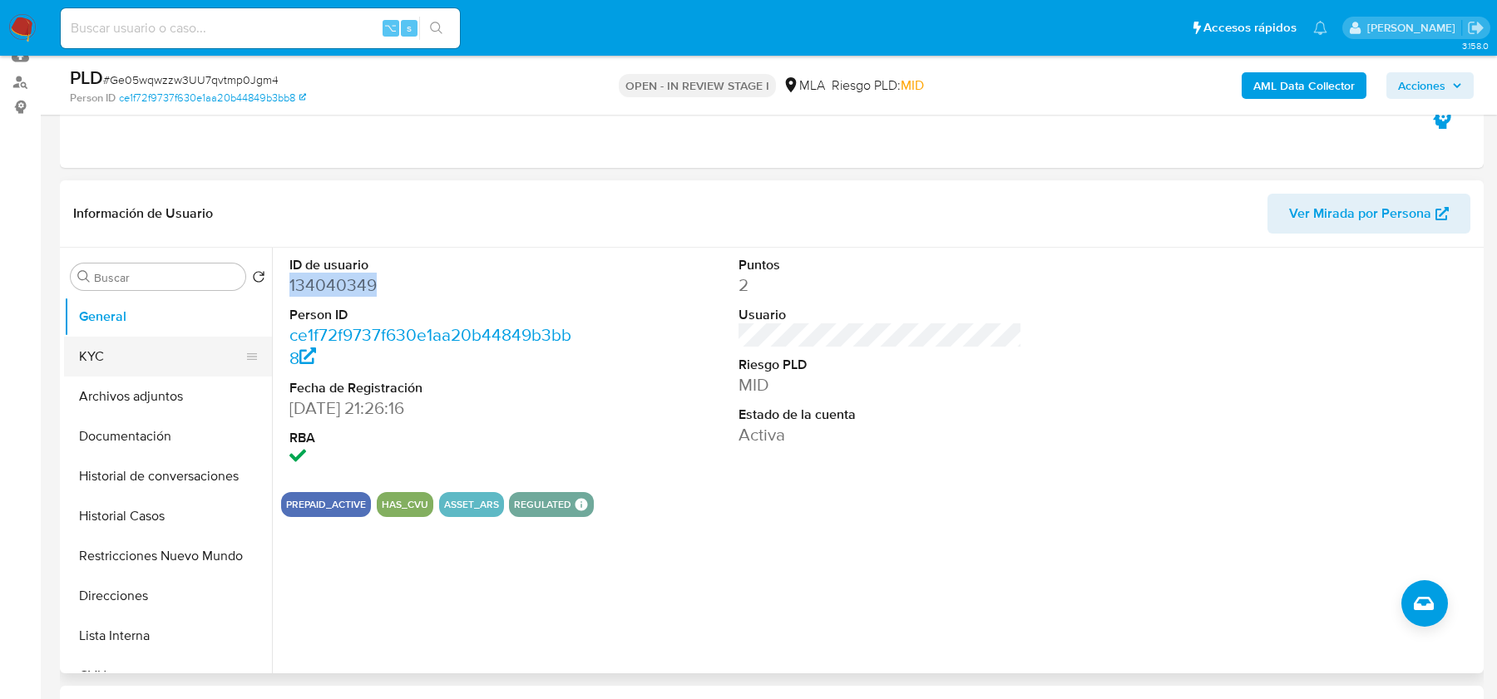
click at [156, 357] on button "KYC" at bounding box center [161, 357] width 195 height 40
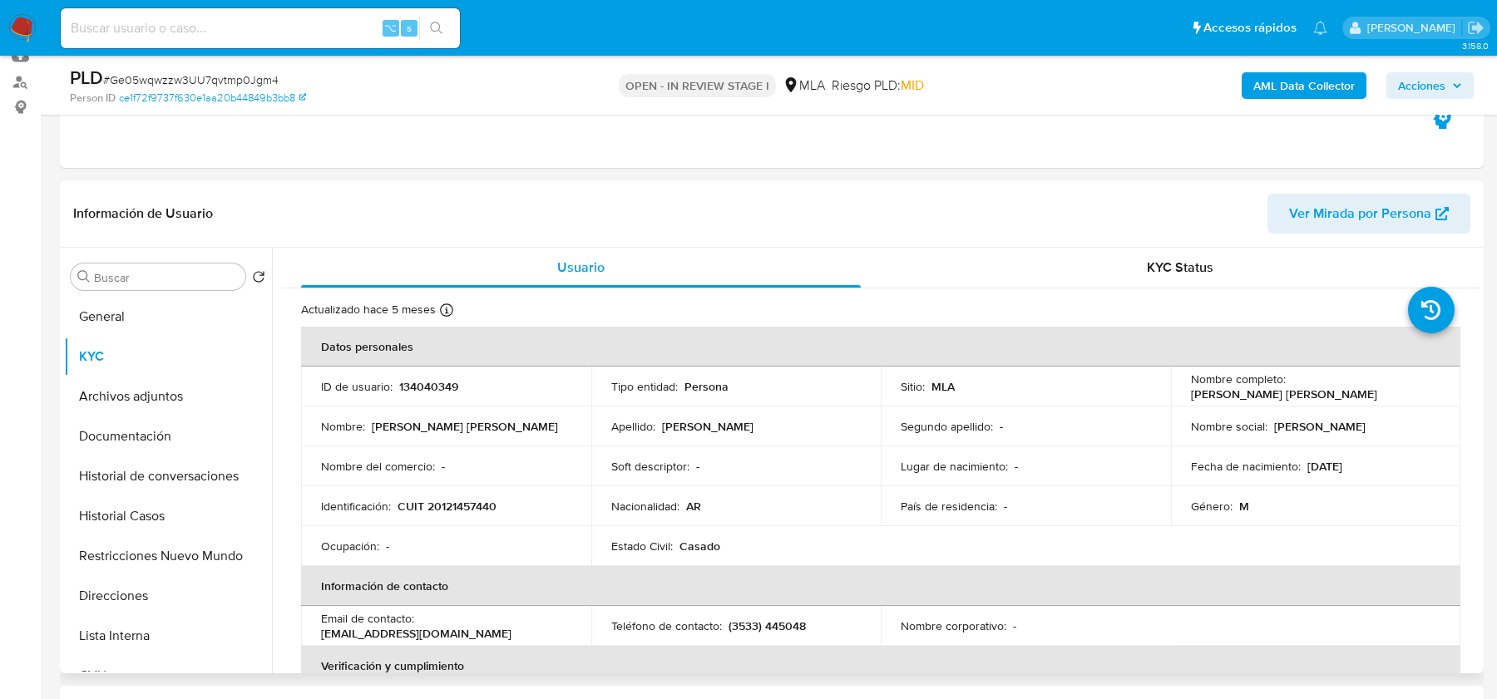
click at [457, 502] on p "CUIT 20121457440" at bounding box center [447, 506] width 99 height 15
copy p "20121457440"
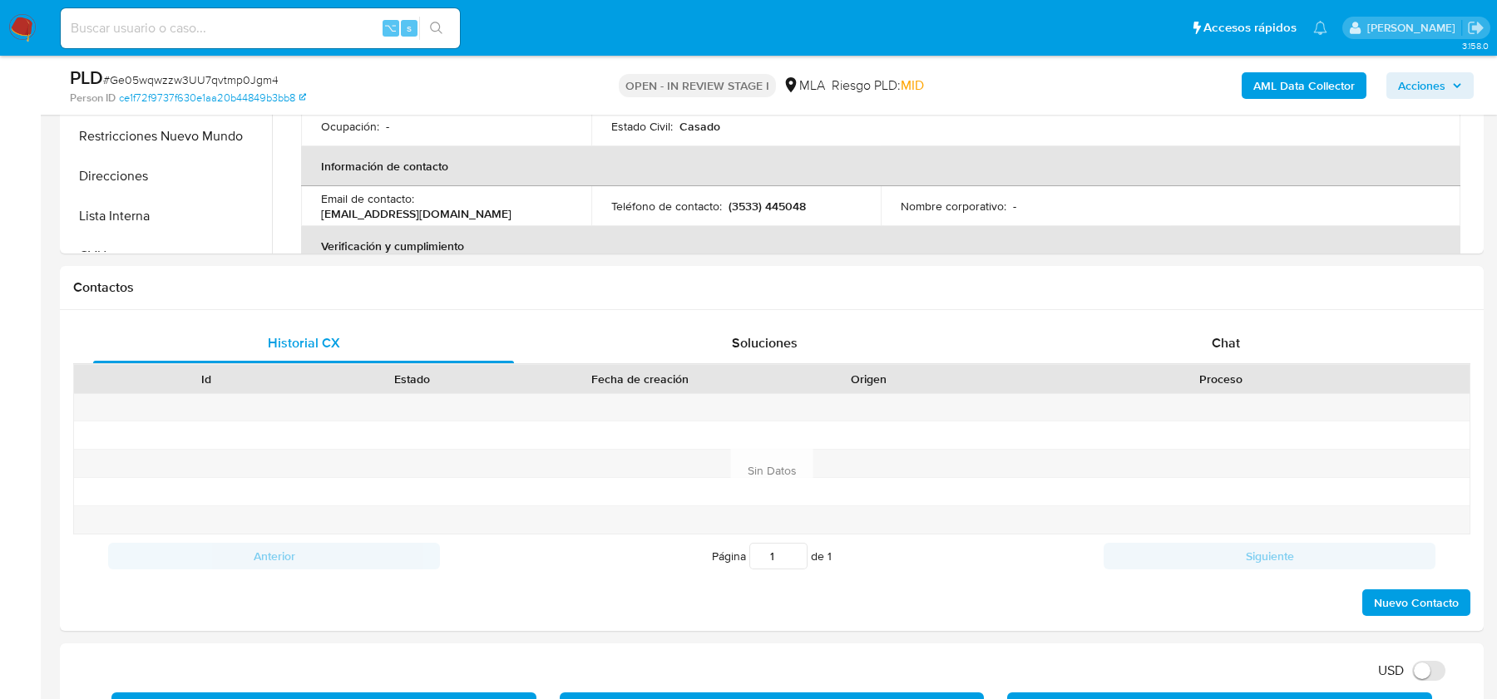
scroll to position [427, 0]
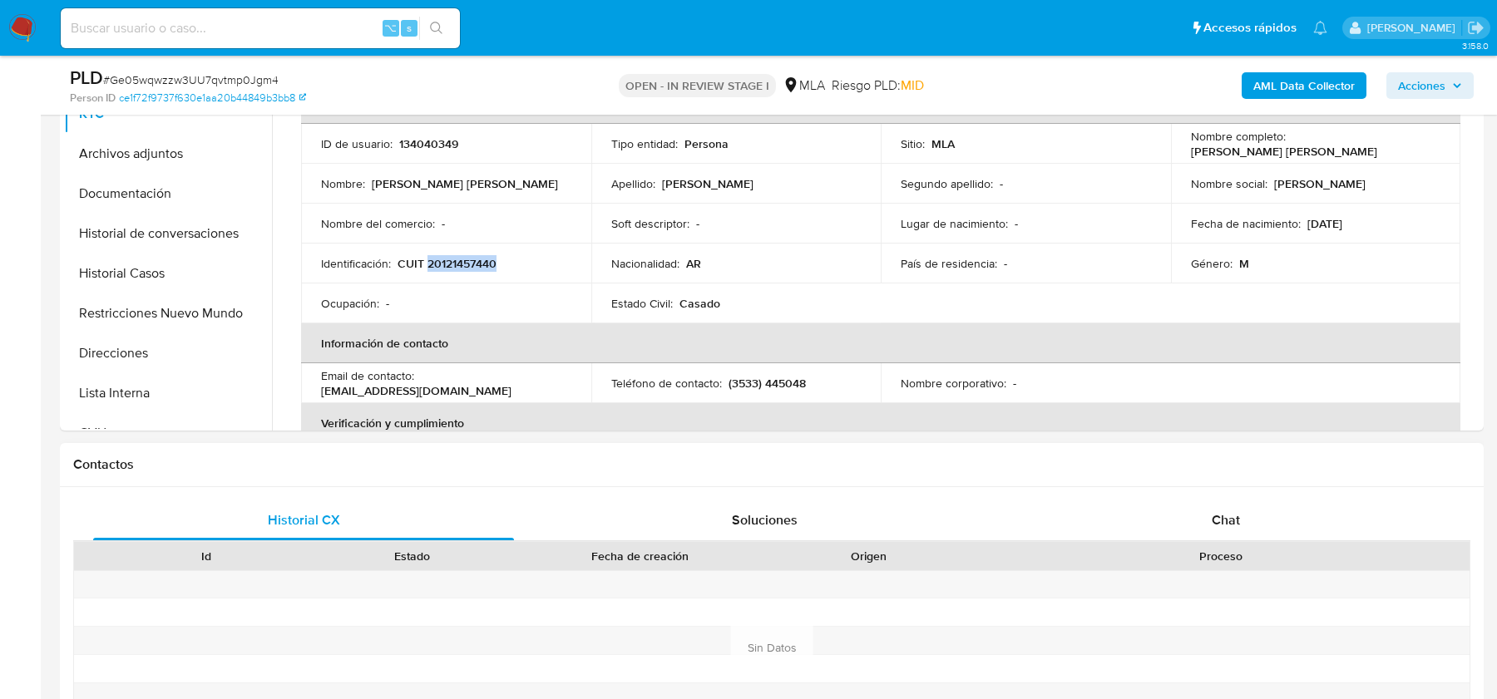
click at [1229, 542] on div "Proceso" at bounding box center [1220, 556] width 498 height 28
click at [1229, 530] on div "Chat" at bounding box center [1226, 521] width 421 height 40
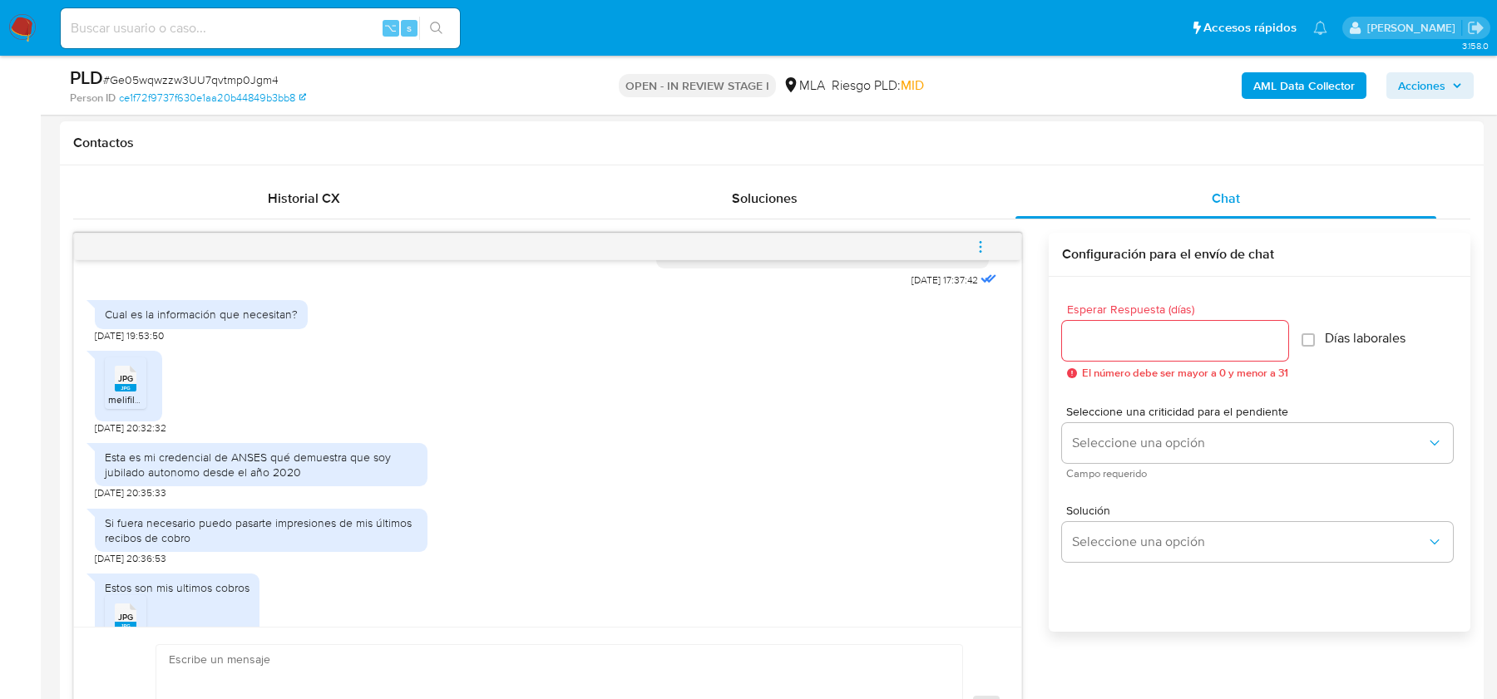
scroll to position [972, 0]
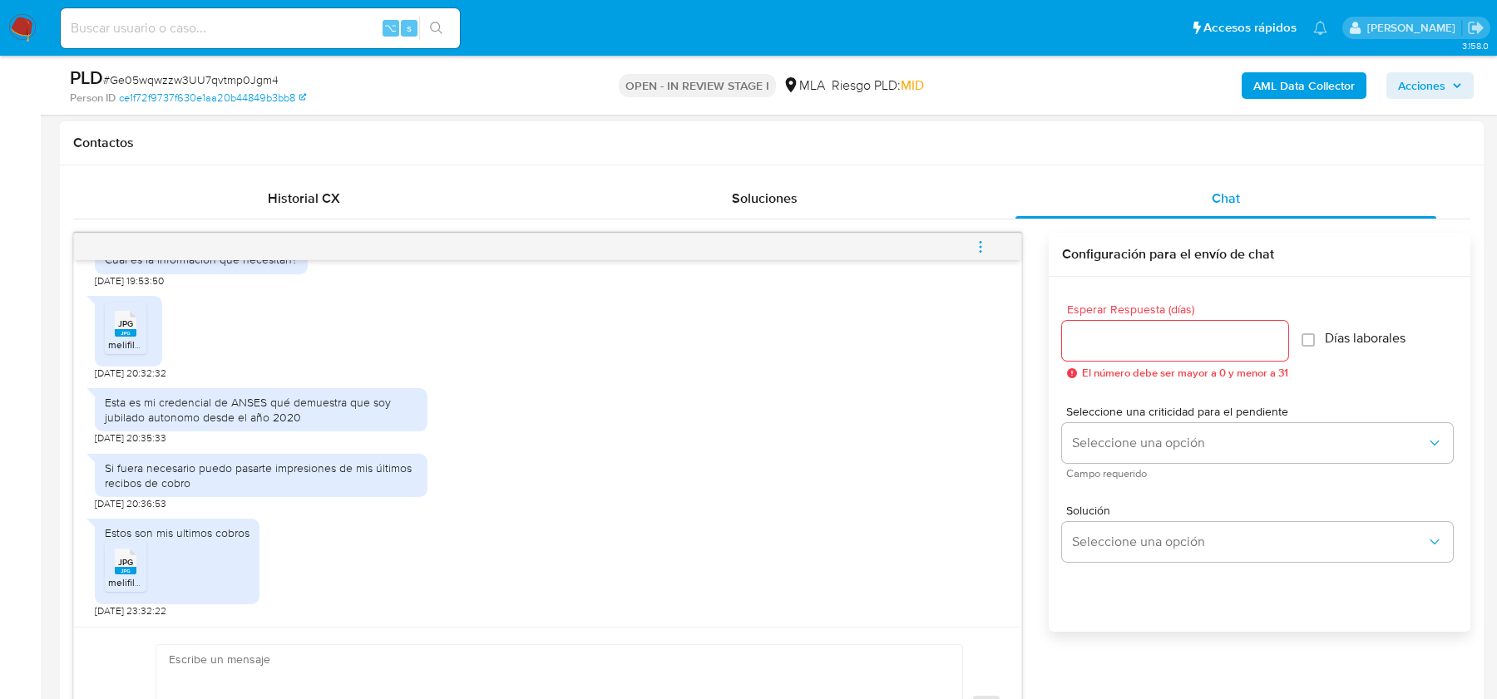
click at [120, 331] on rect at bounding box center [126, 332] width 22 height 7
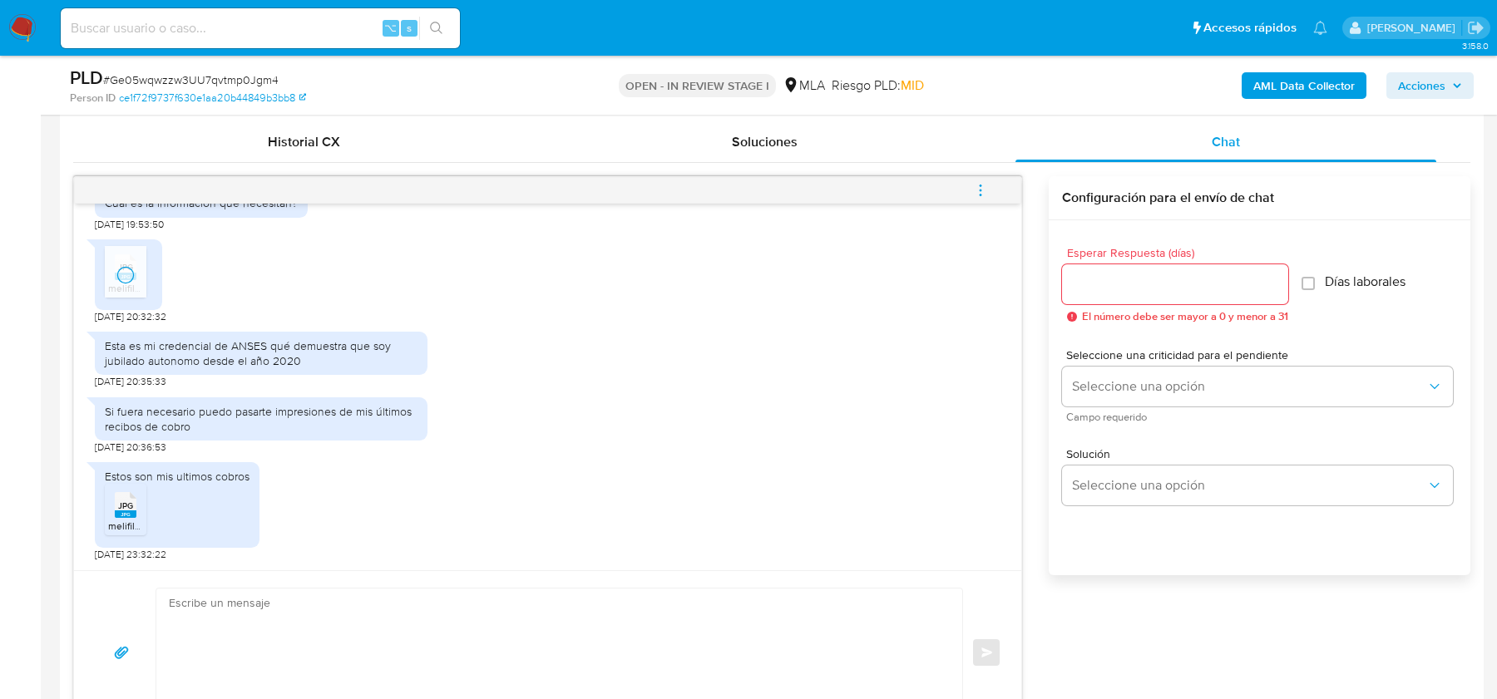
scroll to position [815, 0]
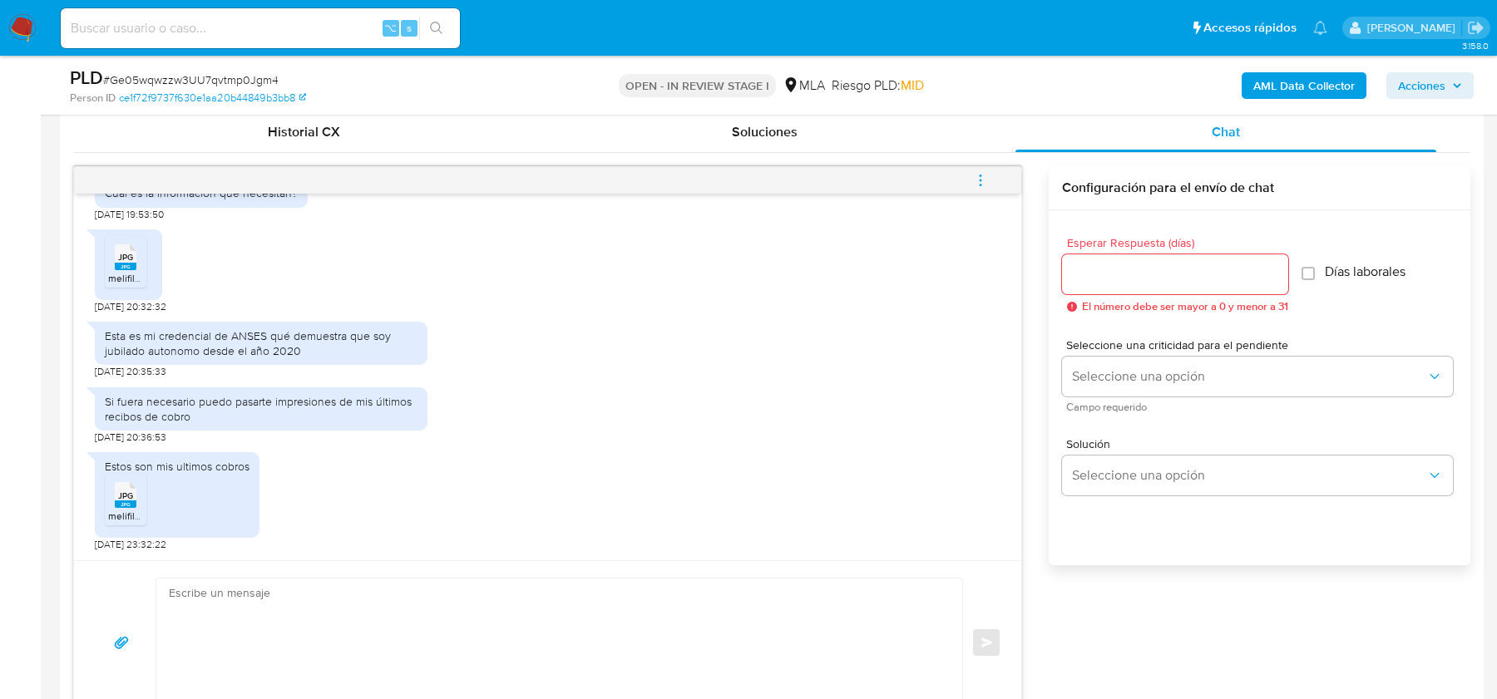
click at [137, 502] on div "JPG JPG" at bounding box center [125, 493] width 35 height 32
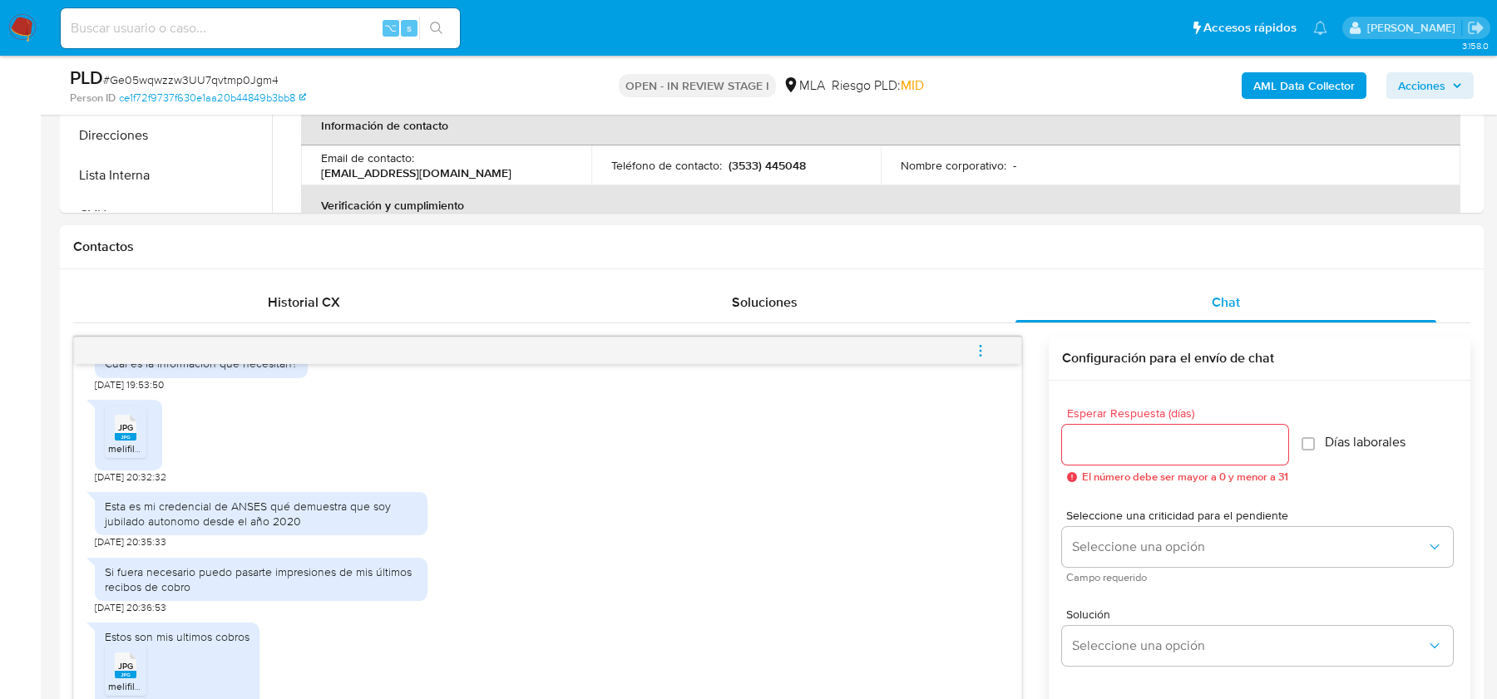
scroll to position [362, 0]
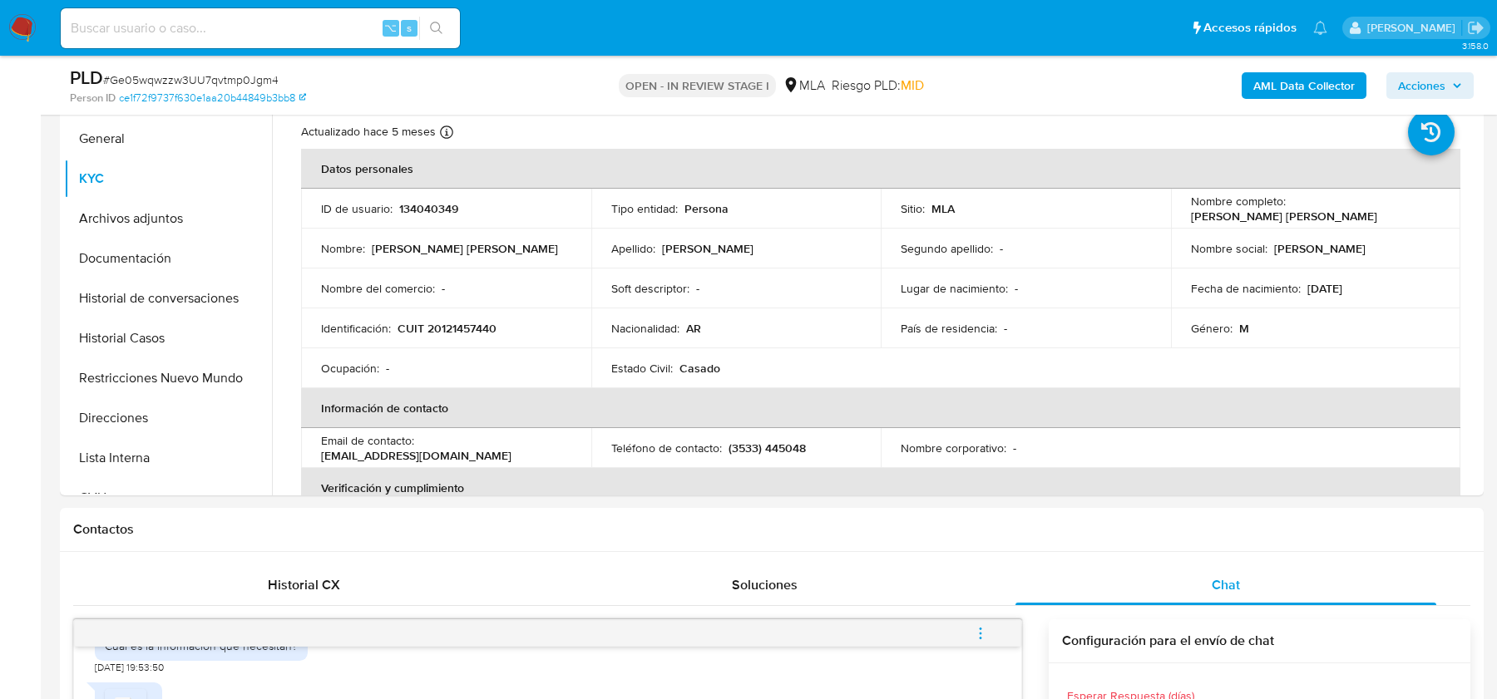
click at [214, 76] on span "# Ge05wqwzzw3UU7qvtmp0Jgm4" at bounding box center [190, 80] width 175 height 17
copy span "Ge05wqwzzw3UU7qvtmp0Jgm4"
click at [163, 159] on button "KYC" at bounding box center [161, 179] width 195 height 40
click at [183, 141] on button "General" at bounding box center [161, 139] width 195 height 40
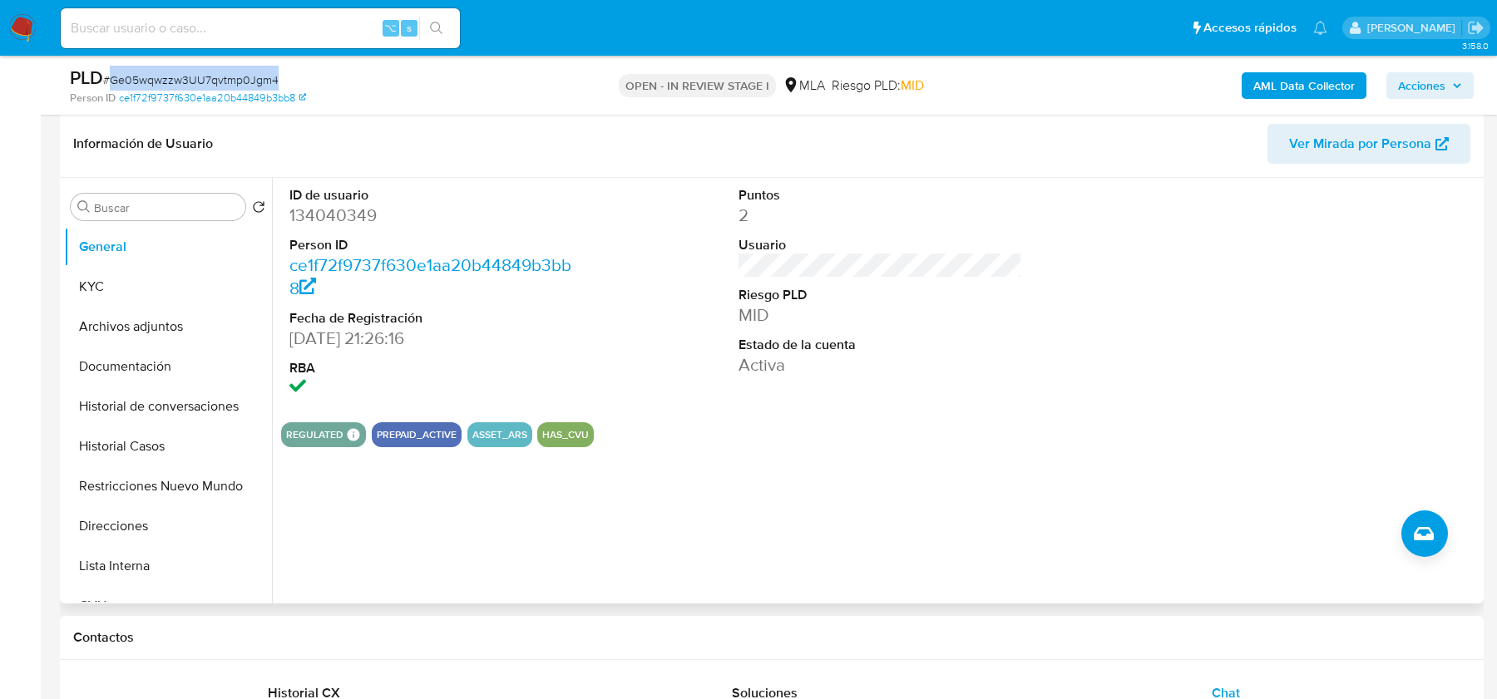
scroll to position [219, 0]
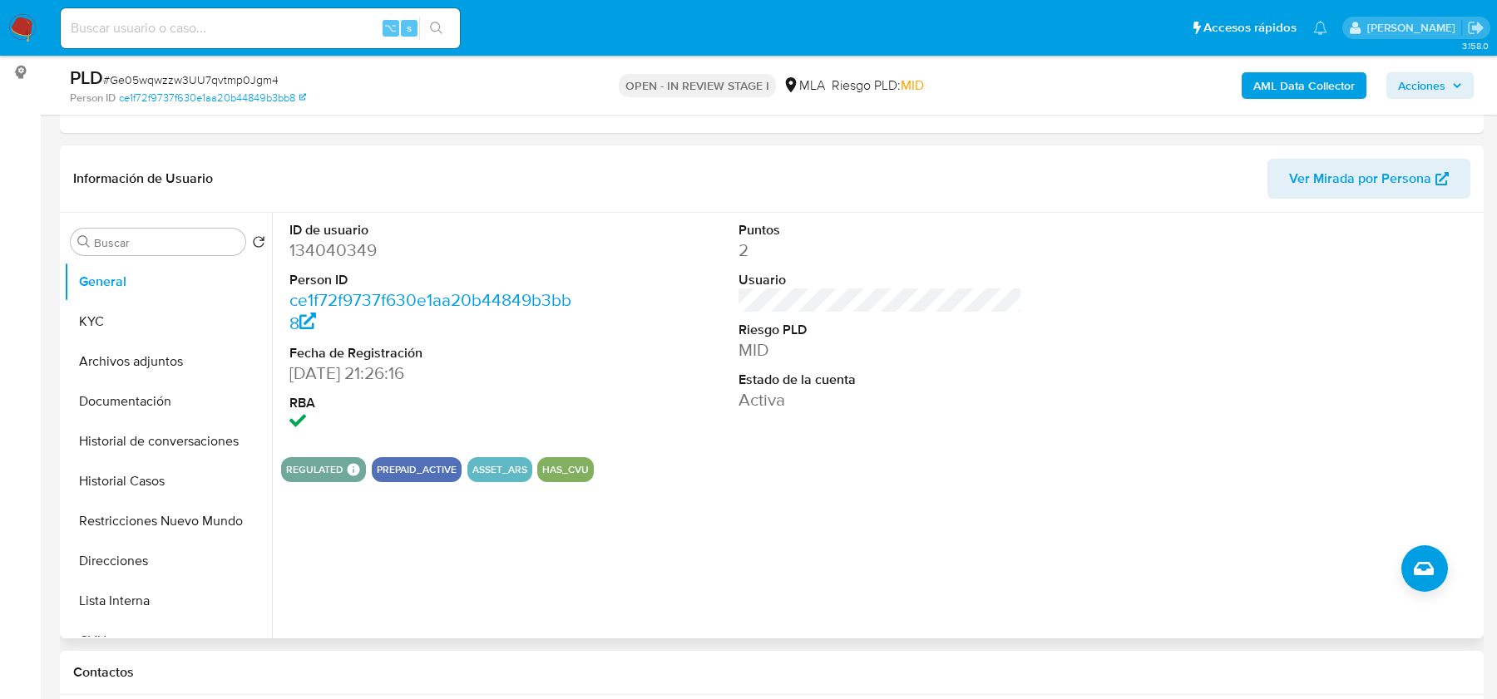
click at [324, 250] on dd "134040349" at bounding box center [430, 250] width 283 height 23
copy dd "134040349"
click at [306, 259] on dd "134040349" at bounding box center [430, 250] width 283 height 23
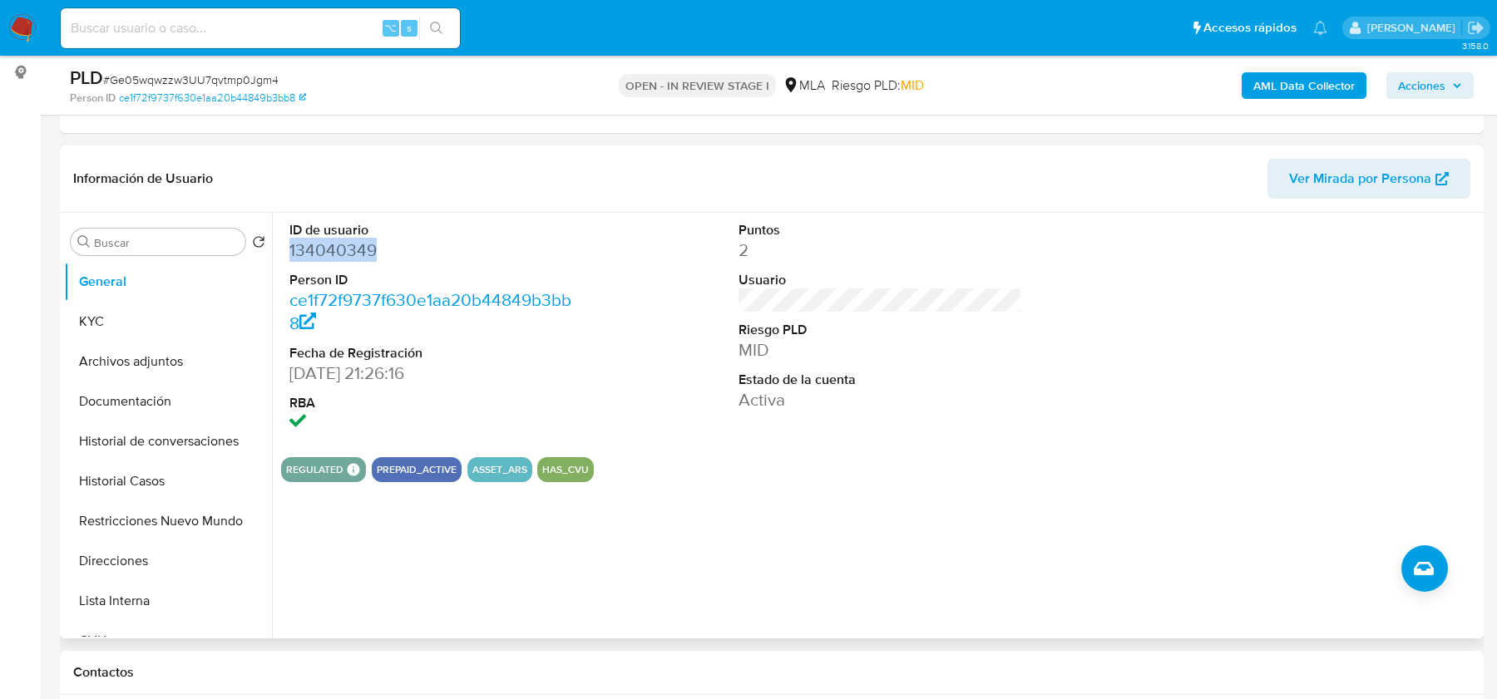
click at [347, 255] on dd "134040349" at bounding box center [430, 250] width 283 height 23
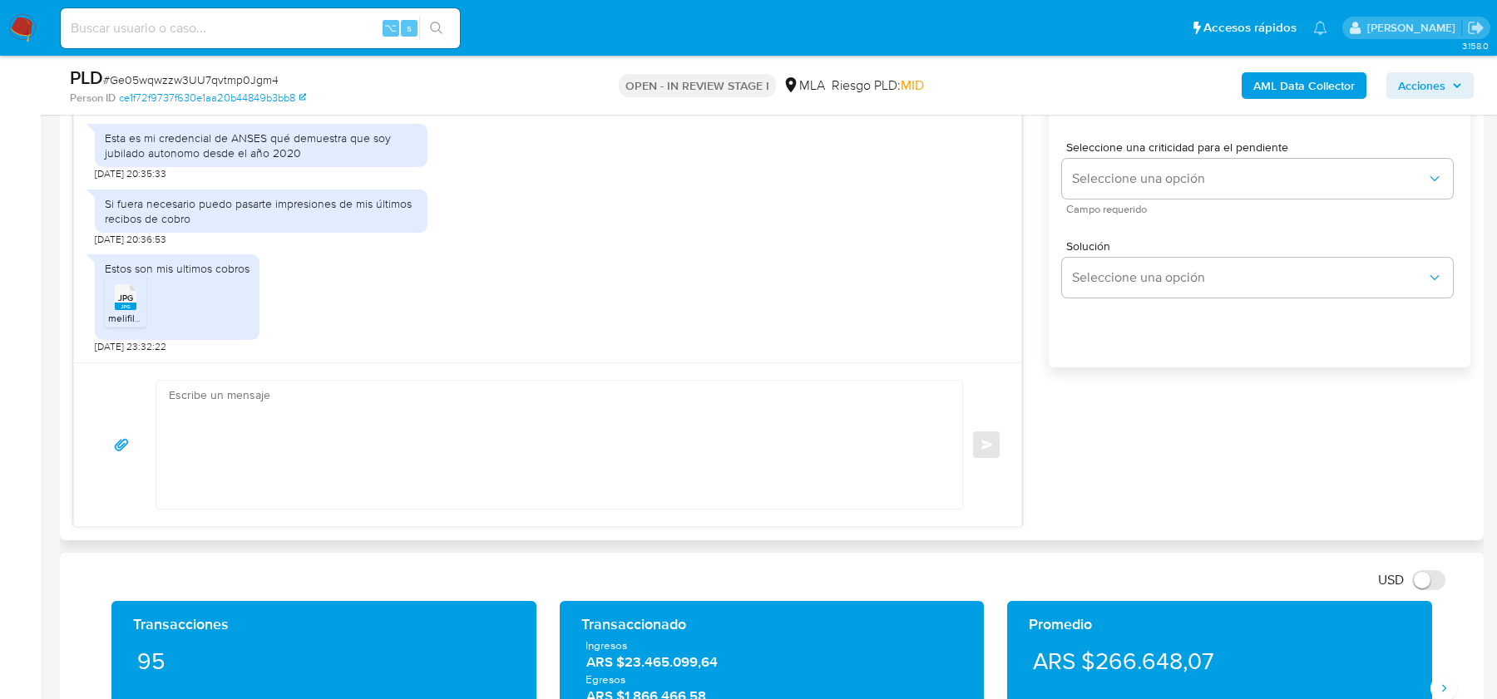
scroll to position [1073, 0]
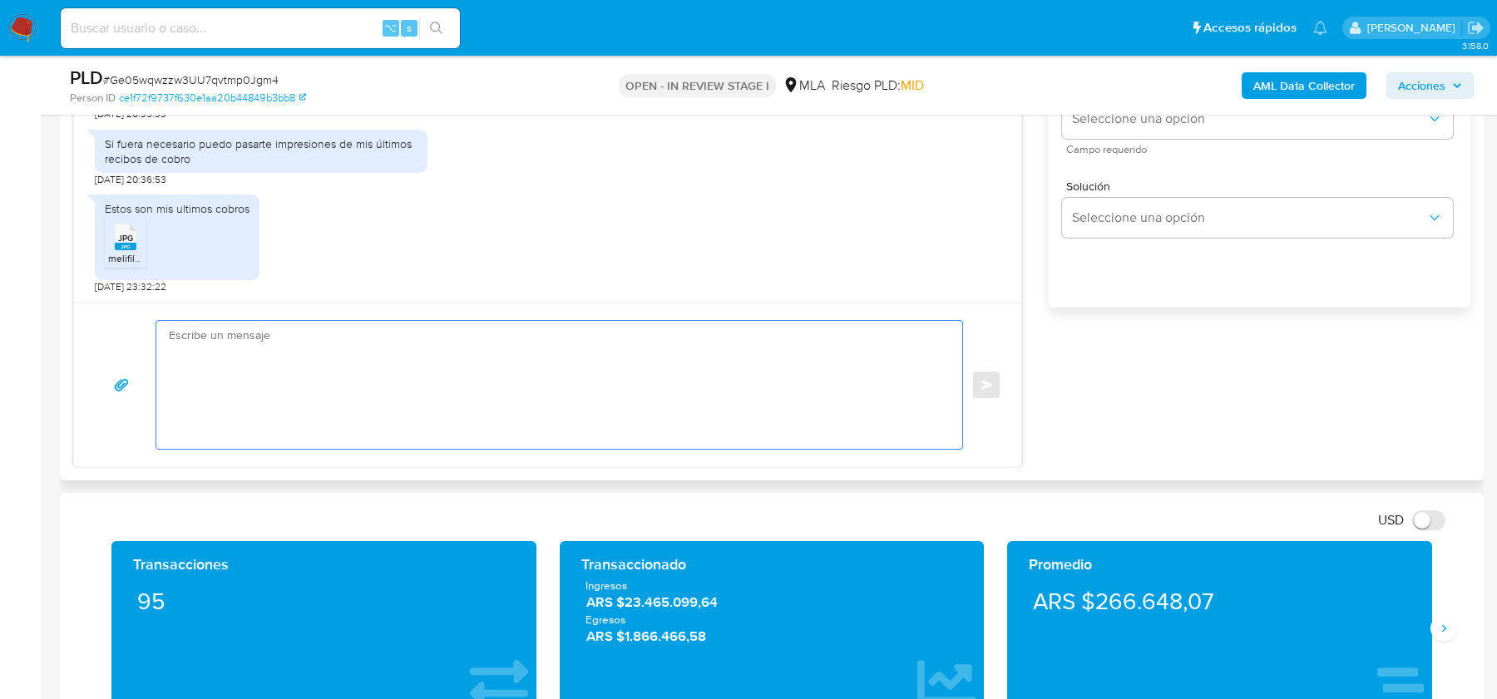
click at [757, 396] on textarea at bounding box center [555, 385] width 773 height 128
paste textarea "Hola, Muchas gracias por tu respuesta. Te confirmamos la recepción de la docume…"
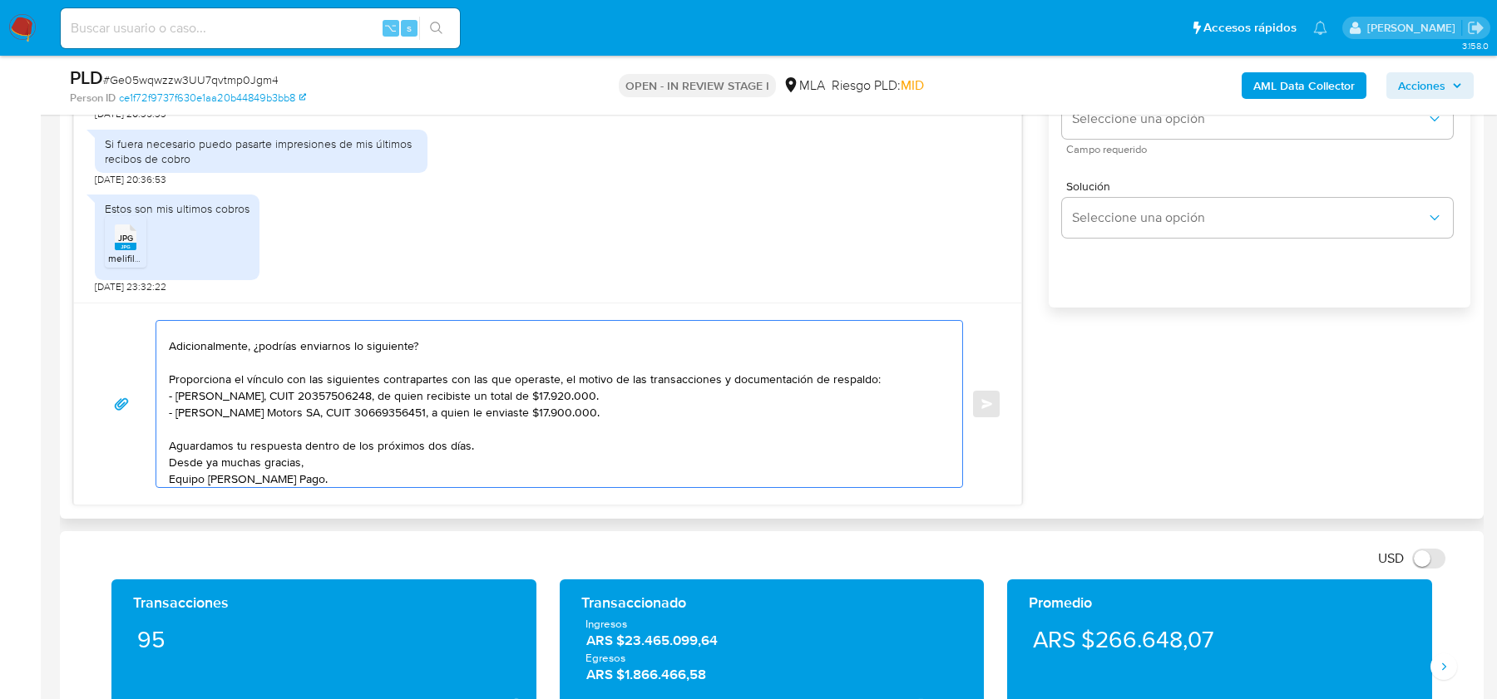
scroll to position [94, 0]
click at [684, 388] on textarea "Hola, Muchas gracias por tu respuesta. Te confirmamos la recepción de la docume…" at bounding box center [555, 404] width 773 height 166
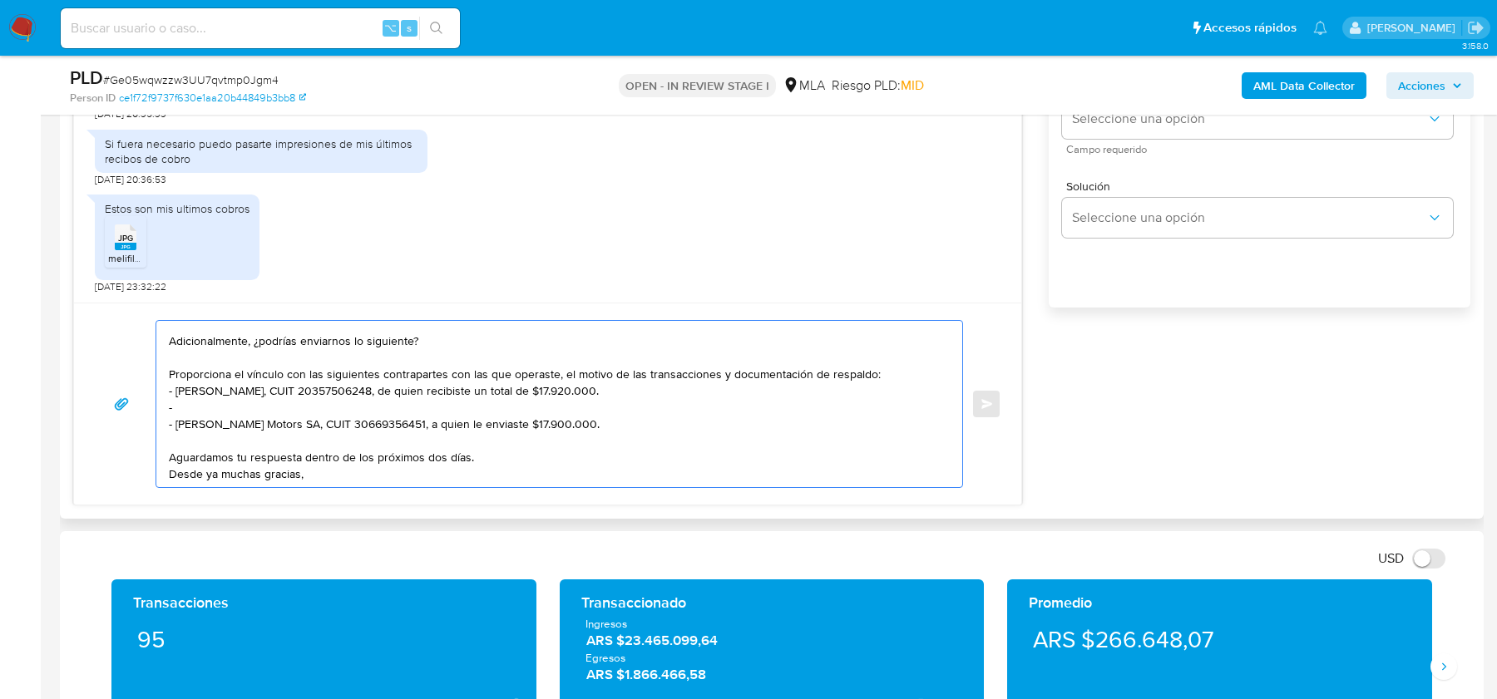
paste textarea "Gabriel Ramon Giacomo"
paste textarea "20214021758"
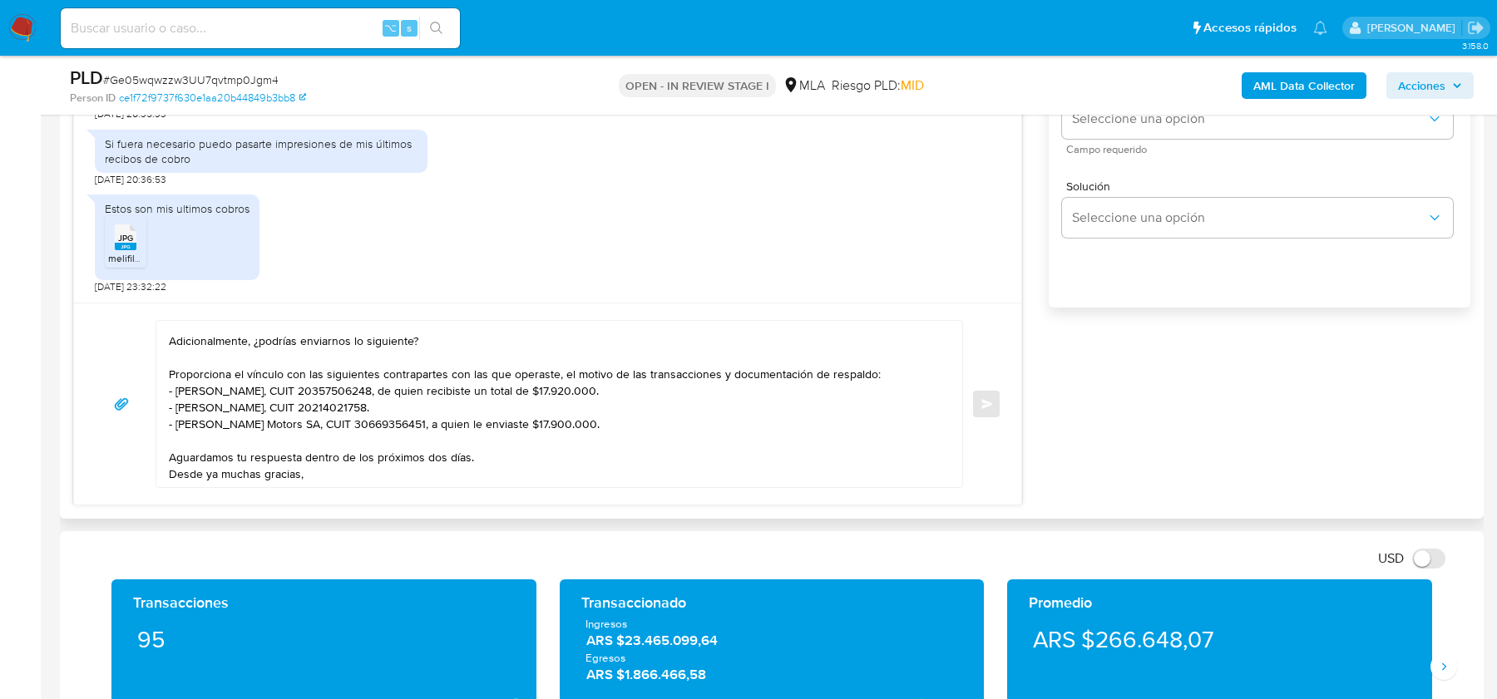
scroll to position [0, 0]
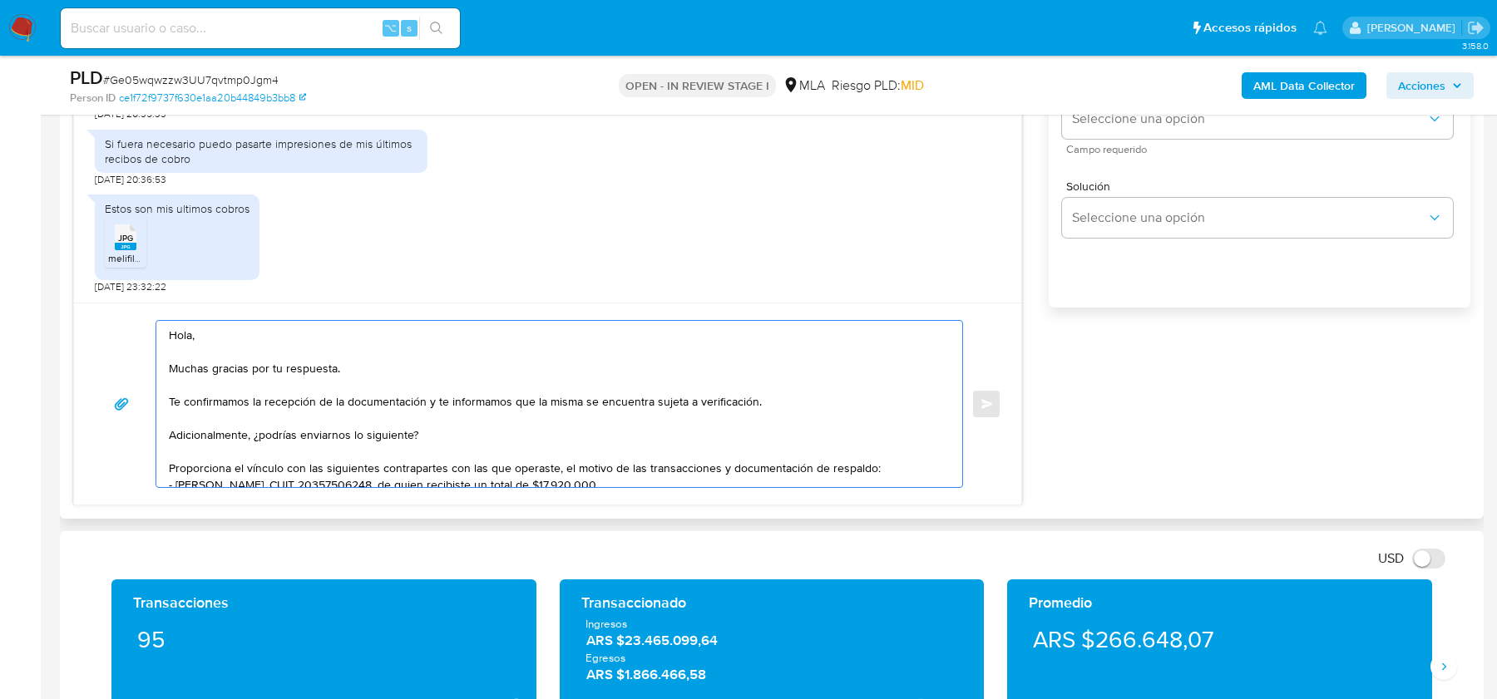
click at [170, 402] on textarea "Hola, Muchas gracias por tu respuesta. Te confirmamos la recepción de la docume…" at bounding box center [555, 404] width 773 height 166
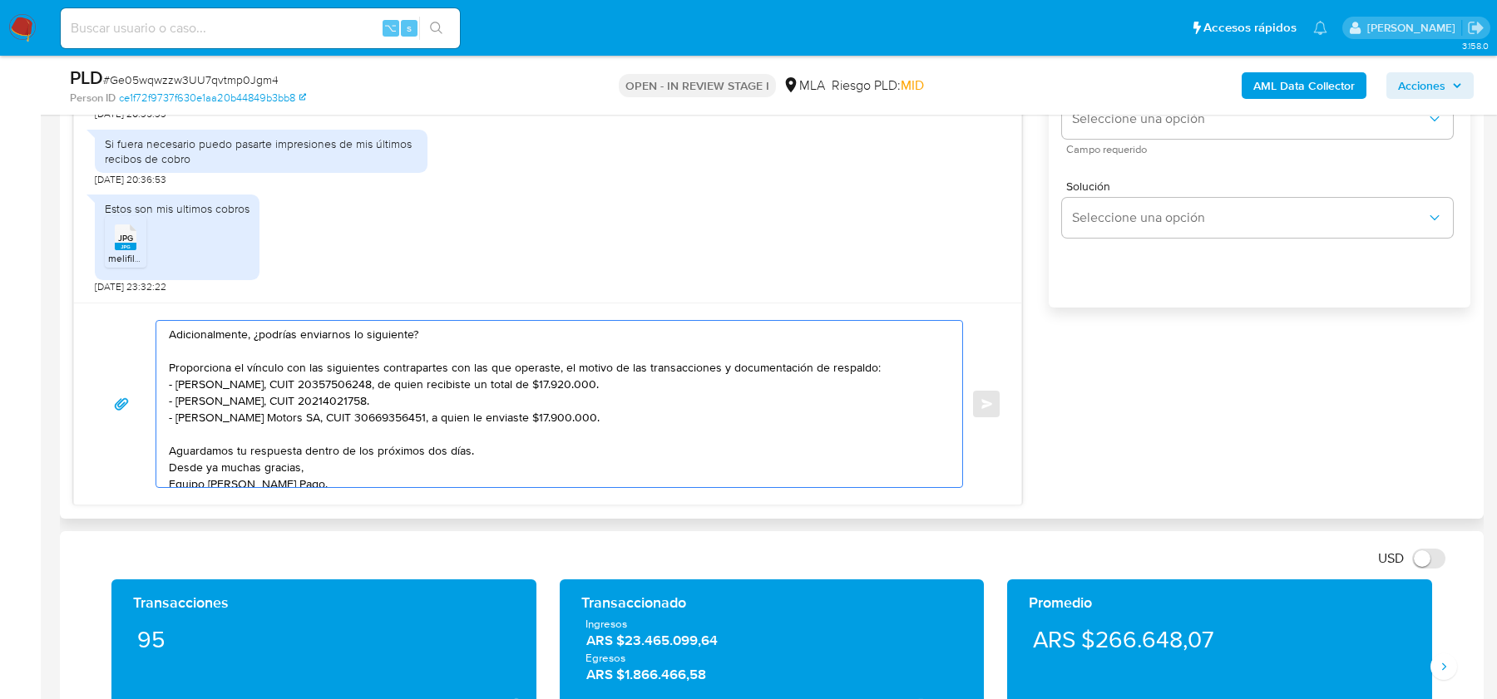
scroll to position [69, 0]
click at [465, 379] on textarea "Hola, Muchas gracias por tu respuesta. Te confirmamos la recepción de la docume…" at bounding box center [555, 404] width 773 height 166
click at [424, 401] on textarea "Hola, Muchas gracias por tu respuesta. Te confirmamos la recepción de la docume…" at bounding box center [555, 404] width 773 height 166
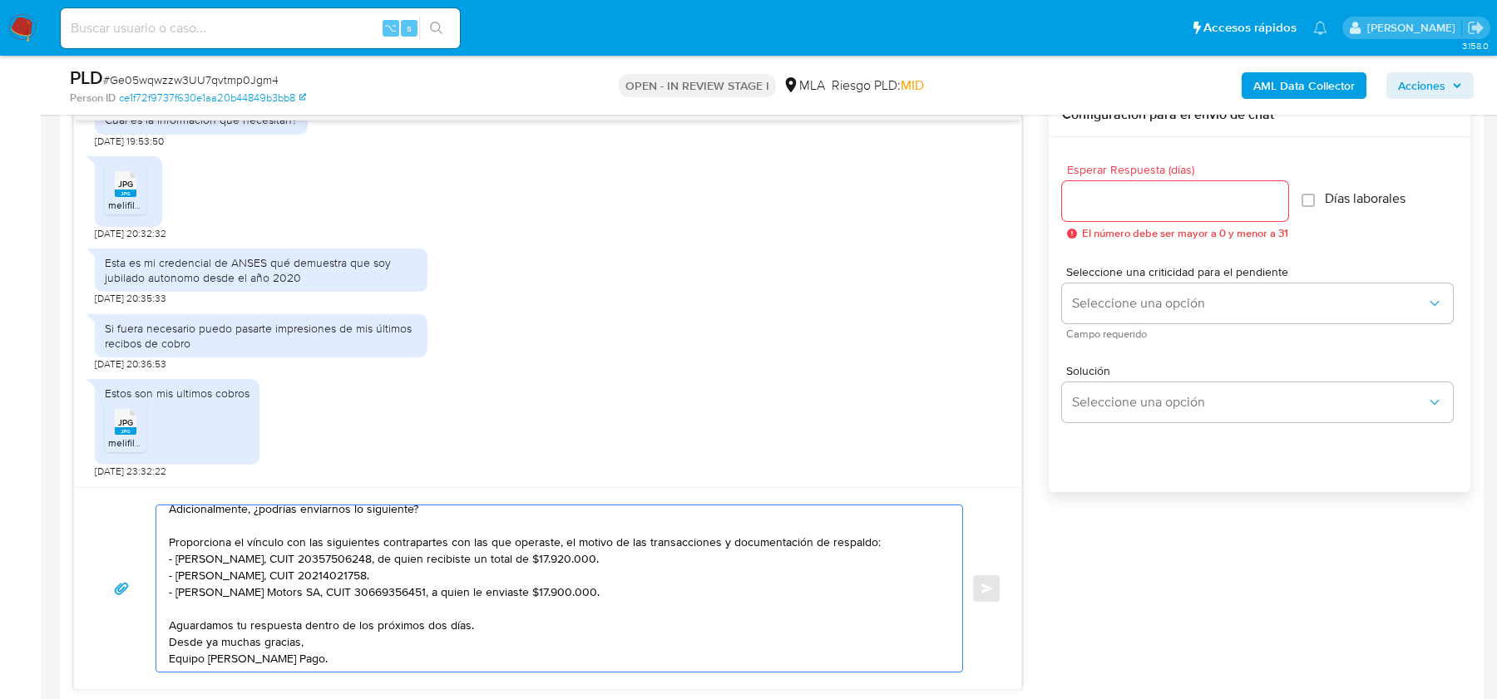
scroll to position [854, 0]
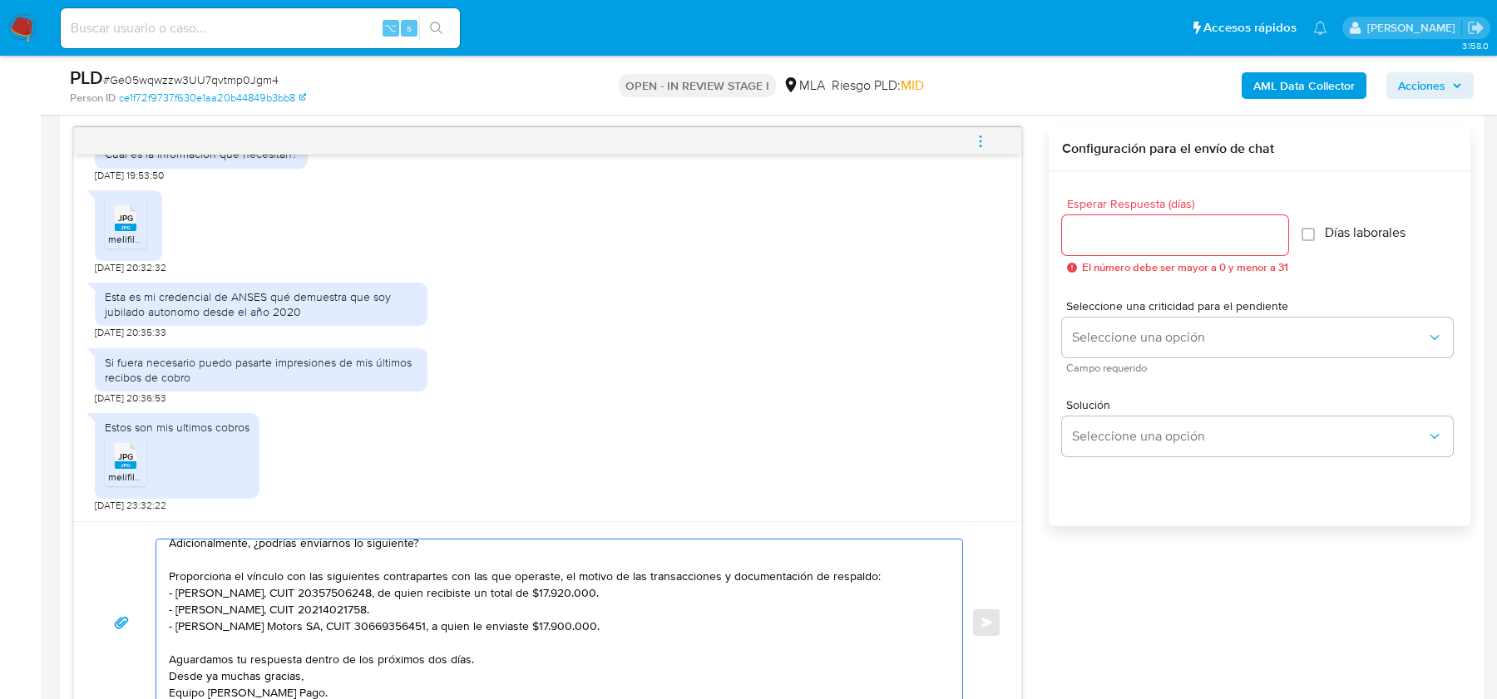
type textarea "Hola, Muchas gracias por tu respuesta. Te confirmamos la recepción de la docume…"
click at [1121, 228] on input "Esperar Respuesta (días)" at bounding box center [1175, 236] width 226 height 22
type input "2"
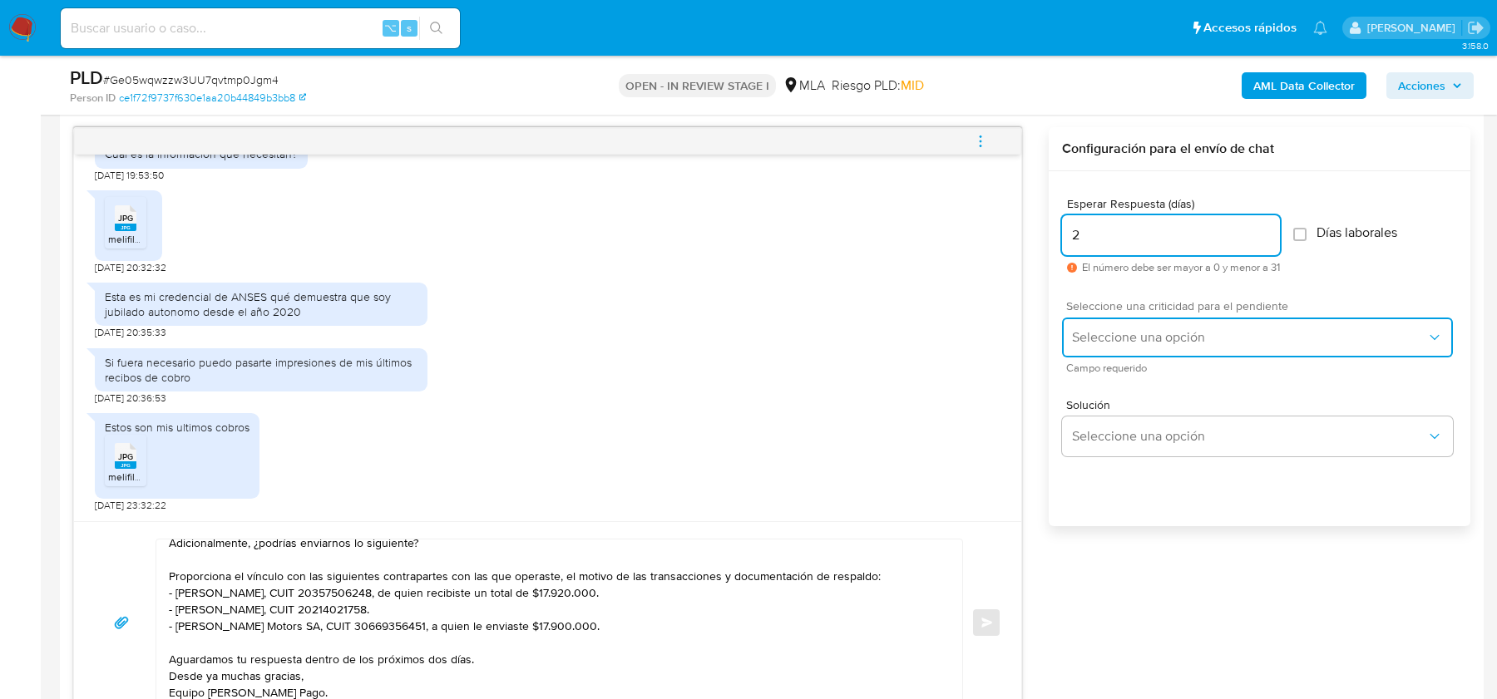
click at [1110, 329] on span "Seleccione una opción" at bounding box center [1249, 337] width 354 height 17
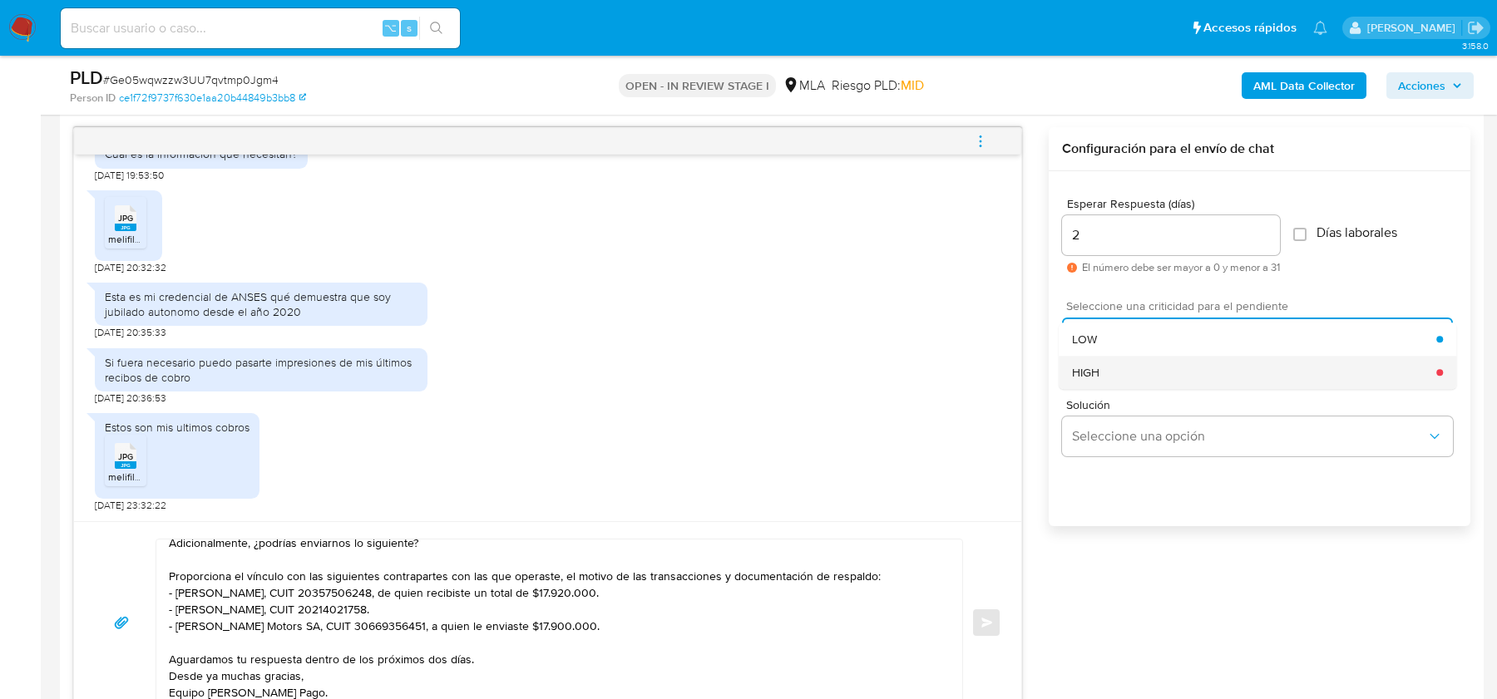
click at [1103, 367] on div "HIGH" at bounding box center [1254, 372] width 364 height 33
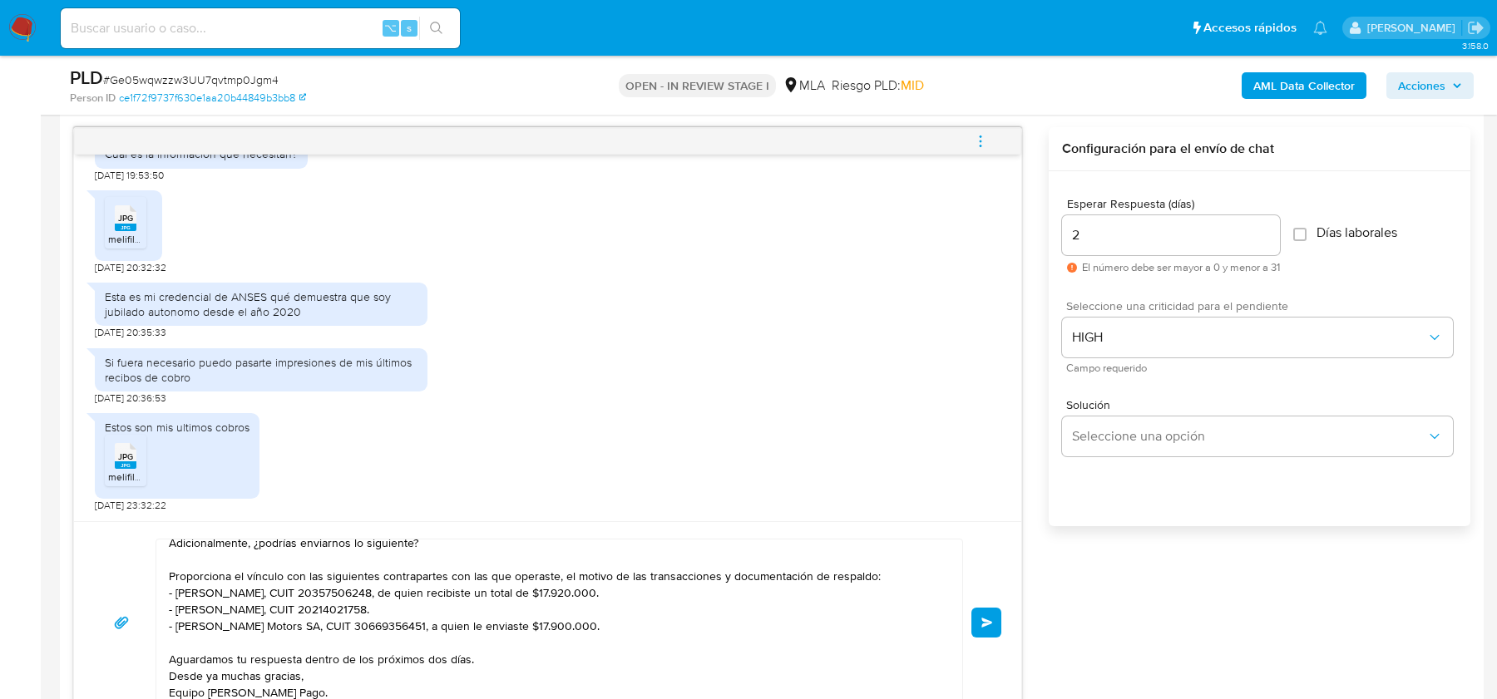
click at [976, 626] on button "Enviar" at bounding box center [986, 623] width 30 height 30
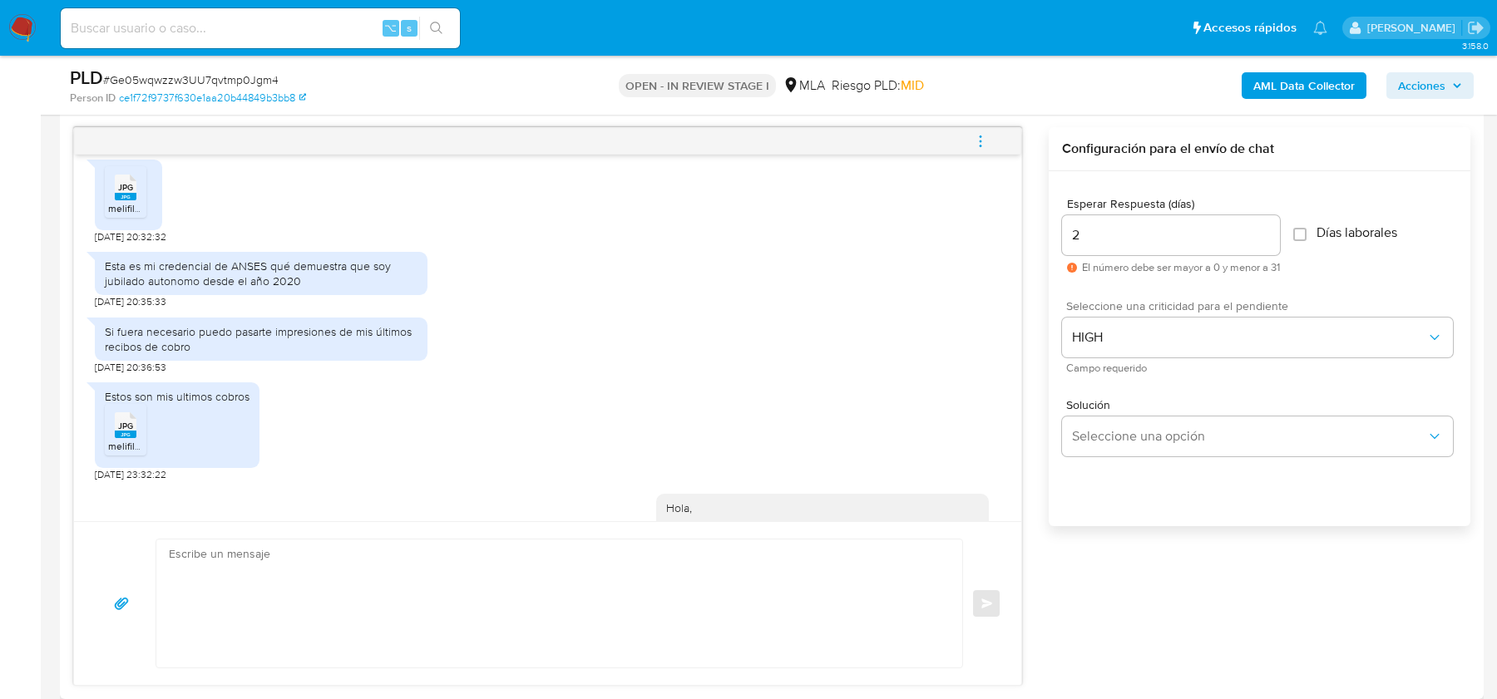
scroll to position [1323, 0]
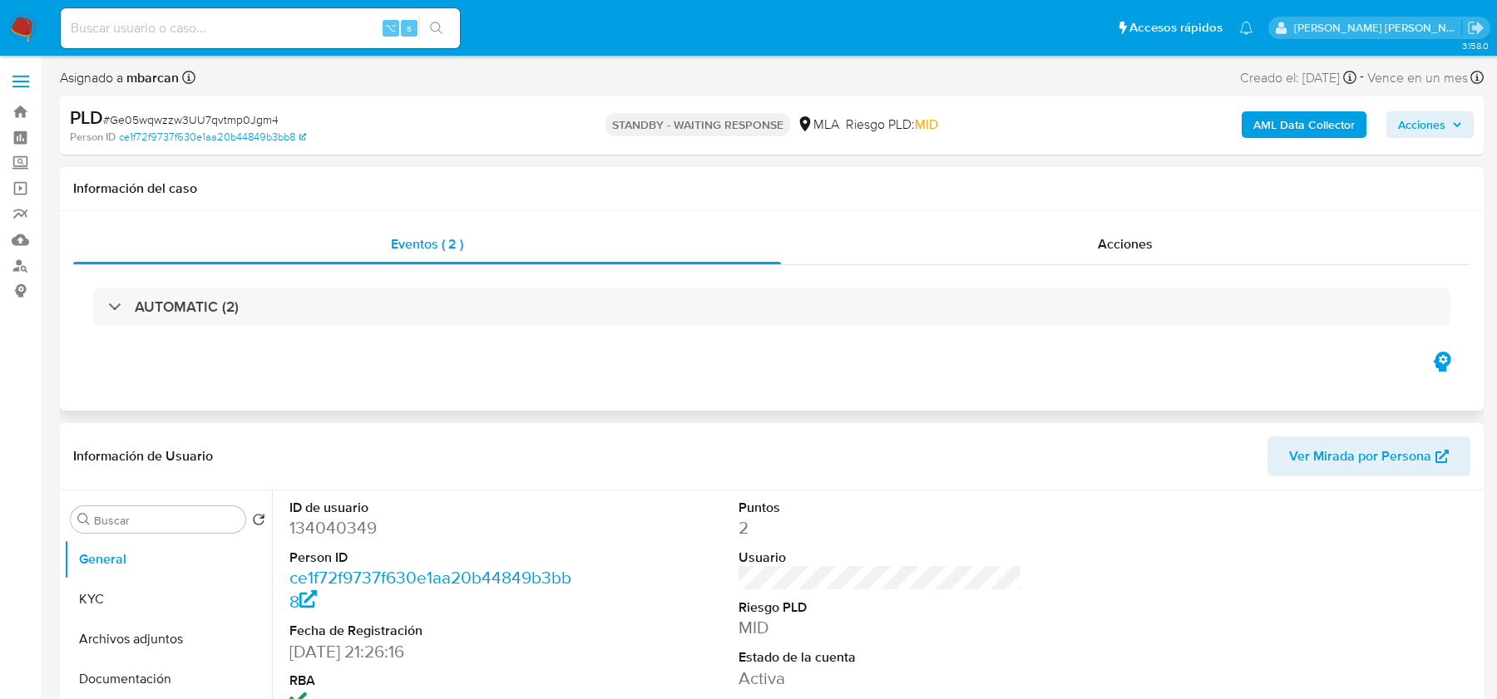
select select "10"
click at [198, 117] on span "# Ge05wqwzzw3UU7qvtmp0Jgm4" at bounding box center [190, 119] width 175 height 17
click at [281, 30] on input at bounding box center [260, 28] width 399 height 22
paste input "RPuPTuZl6YyZaIgKzm5VSbi8"
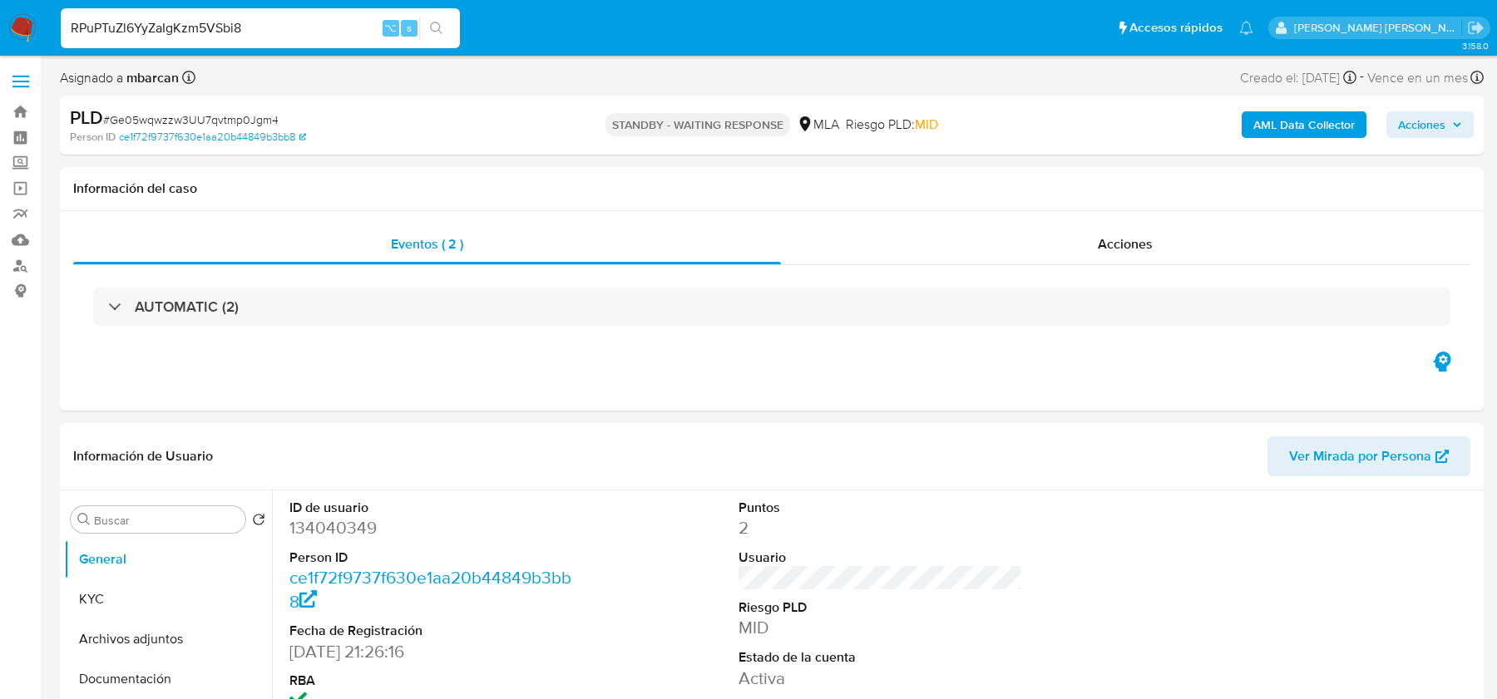
type input "RPuPTuZl6YyZaIgKzm5VSbi8"
